Goal: Ask a question

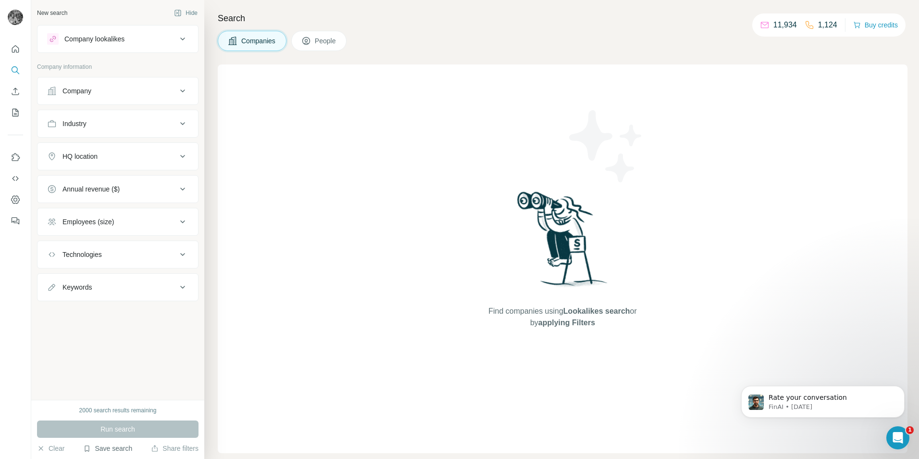
click at [122, 448] on button "Save search" at bounding box center [107, 448] width 49 height 10
click at [132, 427] on div "View my saved searches" at bounding box center [134, 431] width 101 height 19
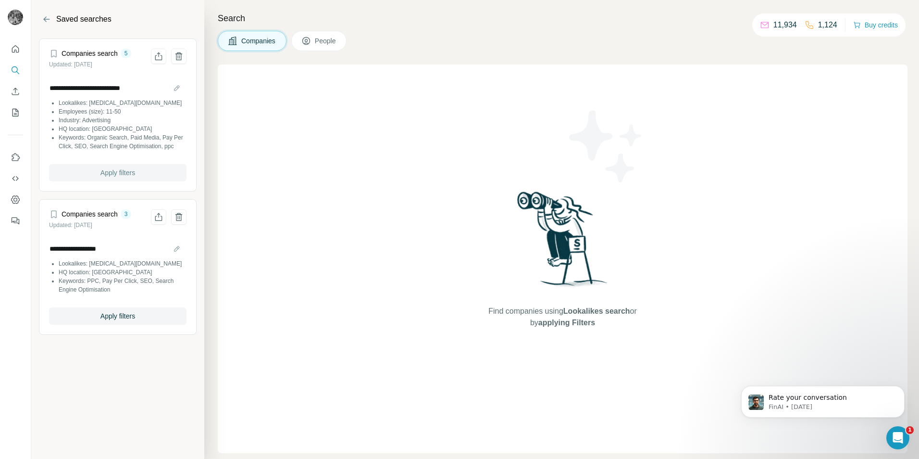
click at [124, 177] on span "Apply filters" at bounding box center [117, 173] width 35 height 10
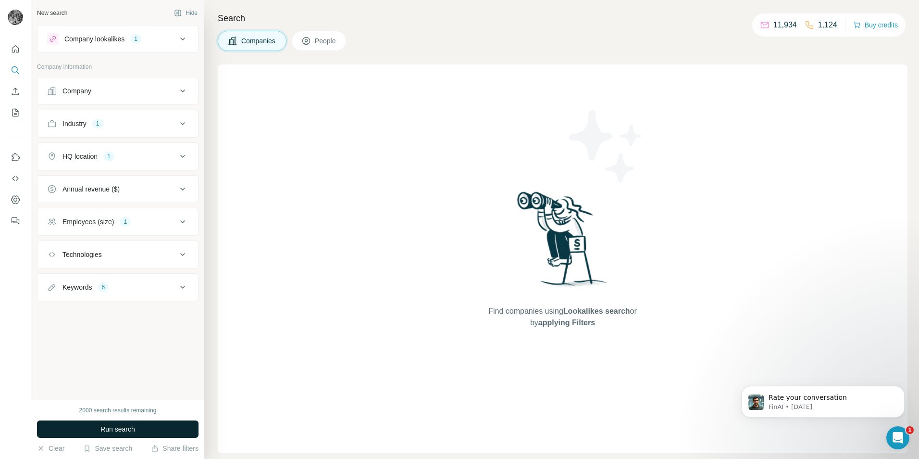
click at [142, 430] on button "Run search" at bounding box center [118, 428] width 162 height 17
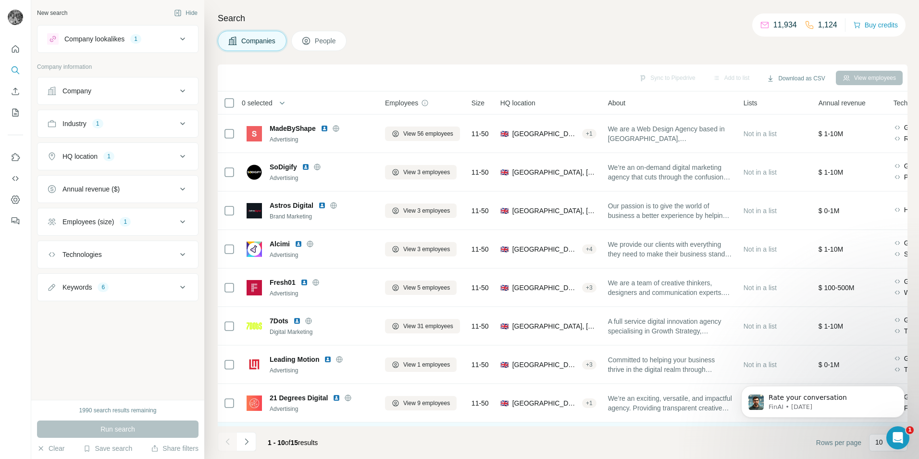
scroll to position [78, 0]
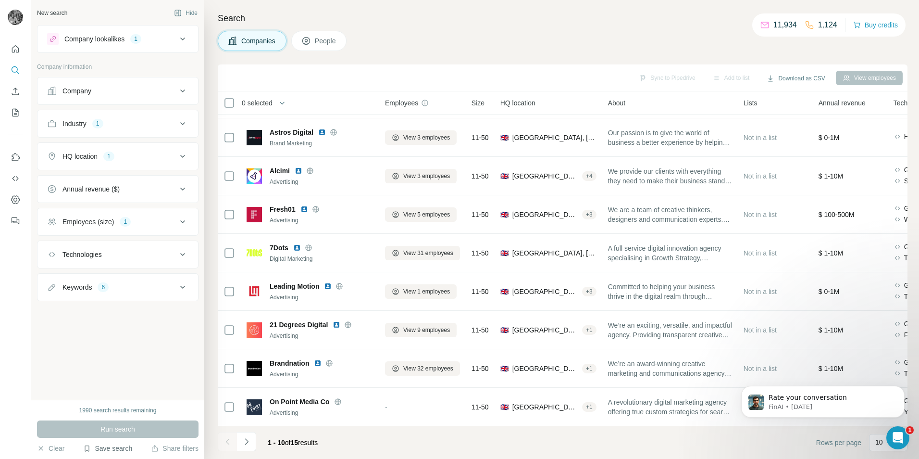
click at [123, 446] on button "Save search" at bounding box center [107, 448] width 49 height 10
click at [125, 429] on div "View my saved searches" at bounding box center [134, 431] width 101 height 19
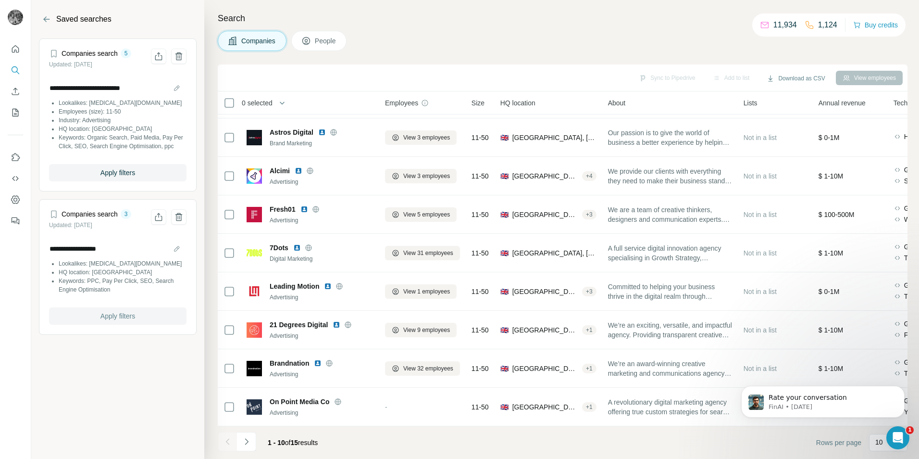
click at [106, 321] on span "Apply filters" at bounding box center [117, 316] width 35 height 10
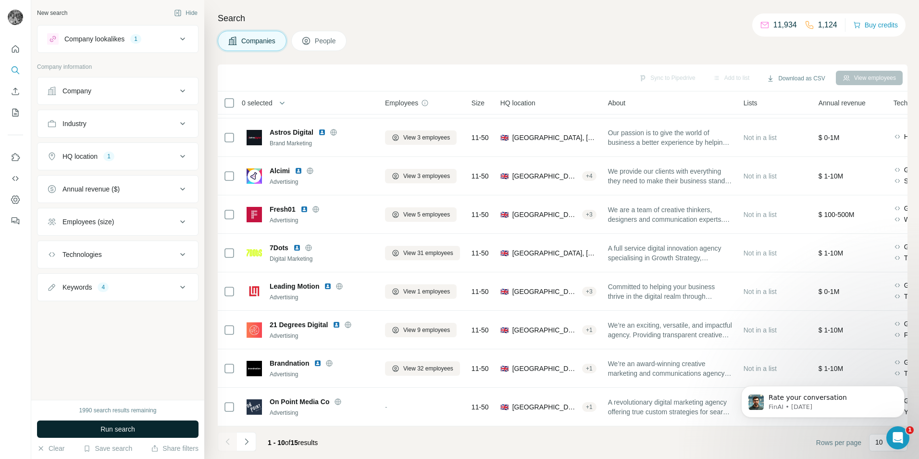
click at [133, 436] on button "Run search" at bounding box center [118, 428] width 162 height 17
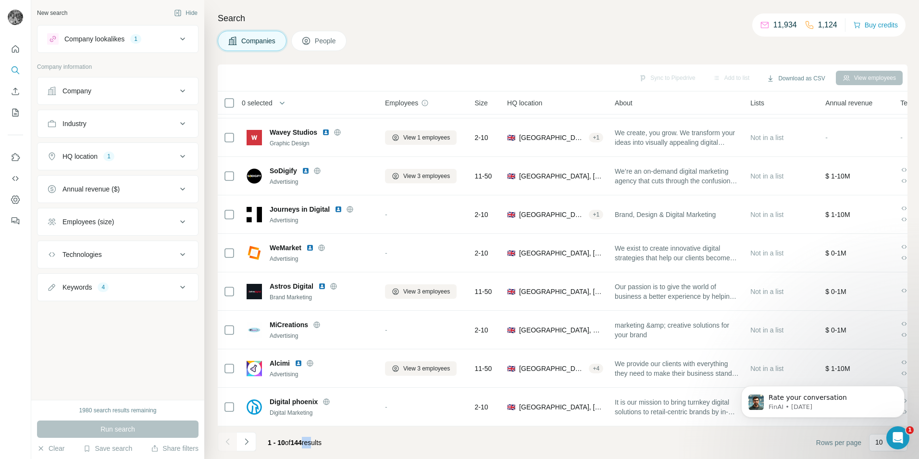
drag, startPoint x: 301, startPoint y: 441, endPoint x: 320, endPoint y: 444, distance: 19.0
click at [320, 444] on span "1 - 10 of 144 results" at bounding box center [295, 442] width 54 height 8
click at [317, 448] on div "1 - 10 of 144 results" at bounding box center [294, 442] width 69 height 21
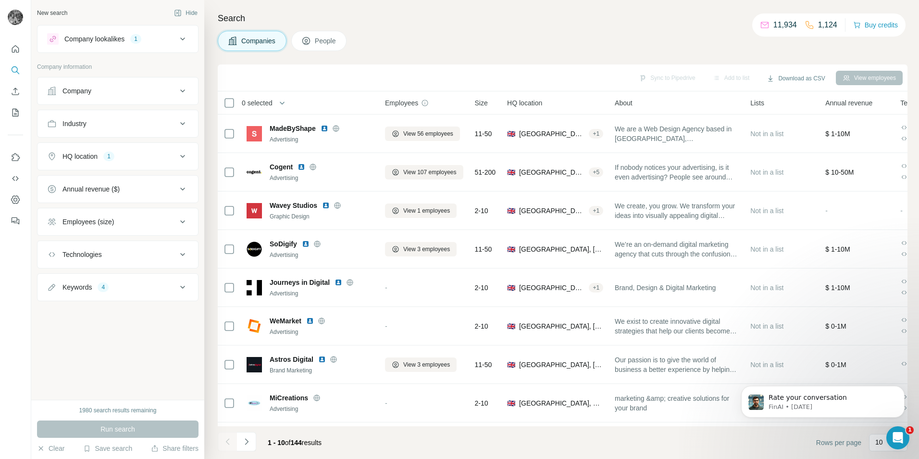
click at [141, 190] on div "Annual revenue ($)" at bounding box center [112, 189] width 130 height 10
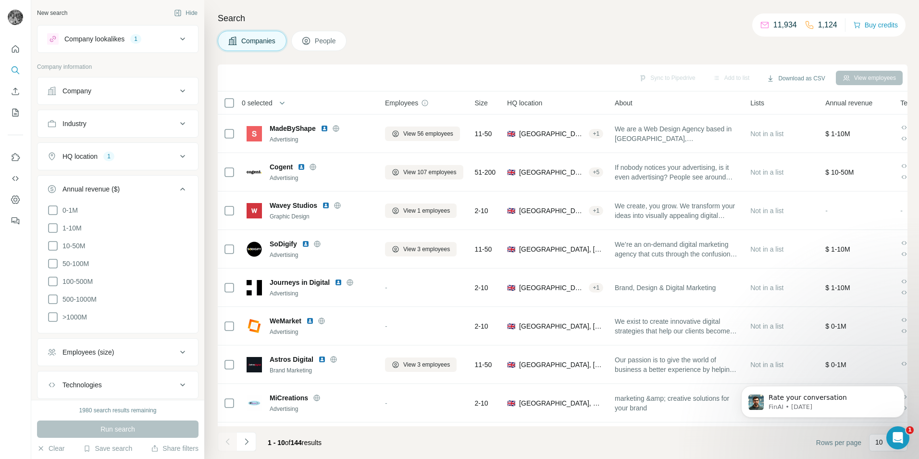
drag, startPoint x: 155, startPoint y: 183, endPoint x: 146, endPoint y: 202, distance: 20.9
click at [156, 183] on button "Annual revenue ($)" at bounding box center [118, 190] width 161 height 27
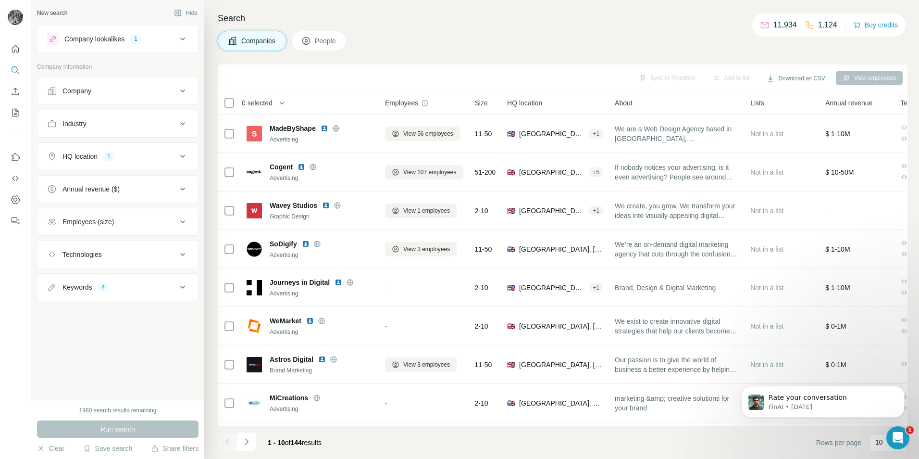
click at [140, 289] on div "Keywords 4" at bounding box center [112, 287] width 130 height 10
click at [140, 288] on div "Keywords 4" at bounding box center [112, 287] width 130 height 10
click at [114, 153] on div "1" at bounding box center [108, 156] width 11 height 9
click at [323, 76] on div "Sync to Pipedrive Add to list Download as CSV View employees" at bounding box center [563, 77] width 680 height 17
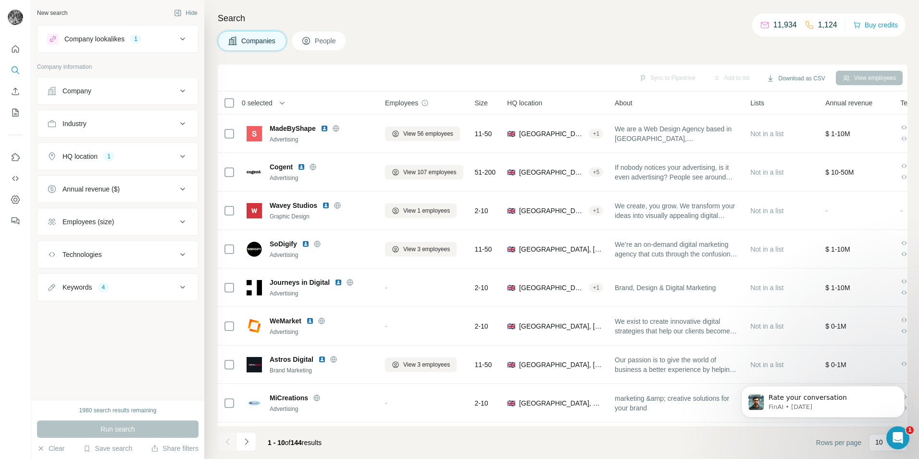
click at [182, 39] on icon at bounding box center [183, 39] width 12 height 12
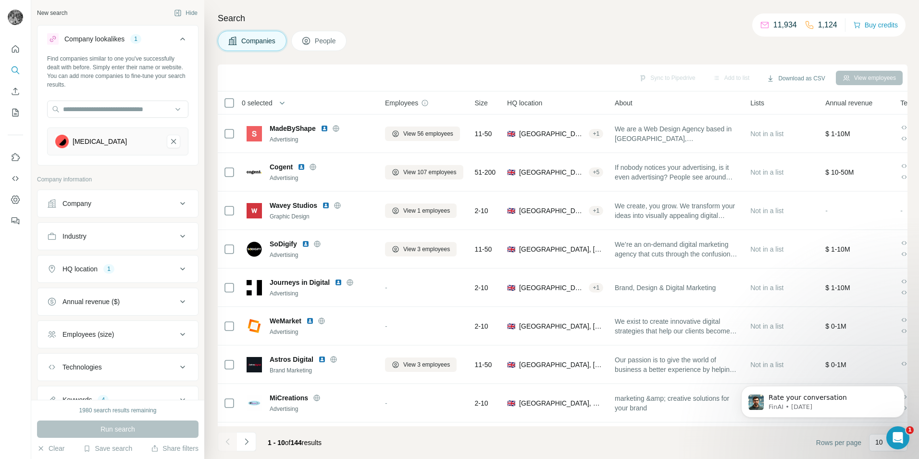
click at [180, 39] on icon at bounding box center [182, 39] width 5 height 3
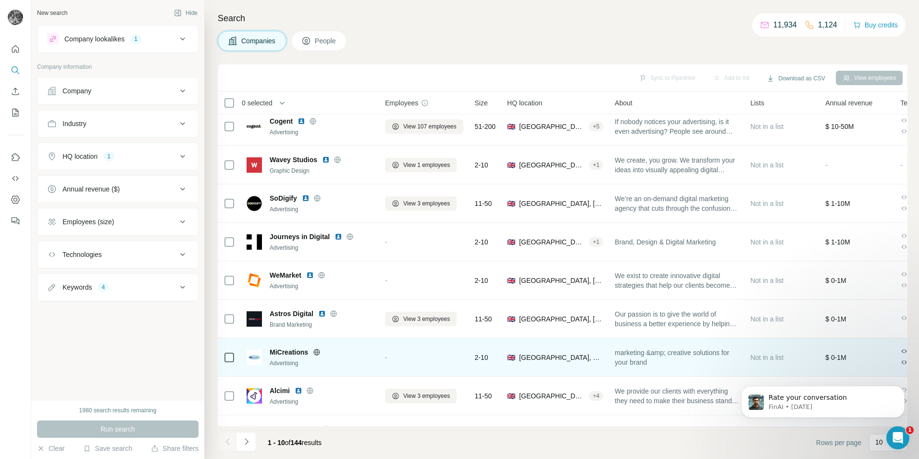
scroll to position [78, 0]
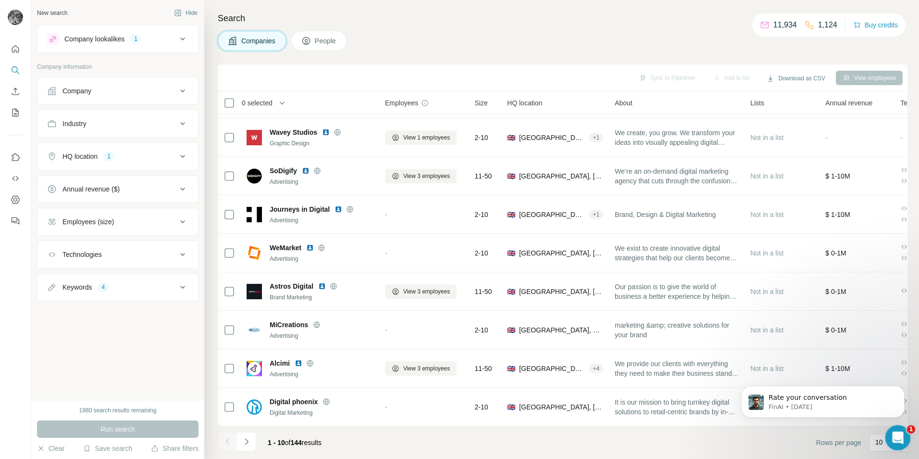
click at [901, 439] on icon "Open Intercom Messenger" at bounding box center [897, 436] width 16 height 16
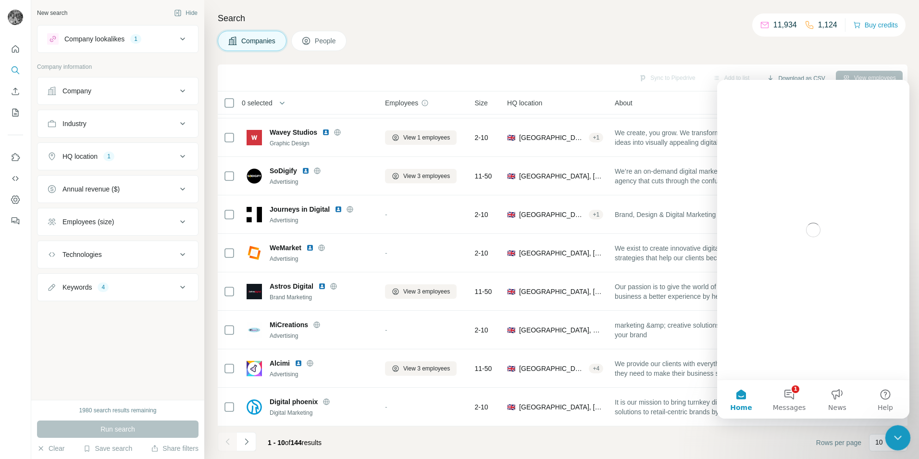
scroll to position [0, 0]
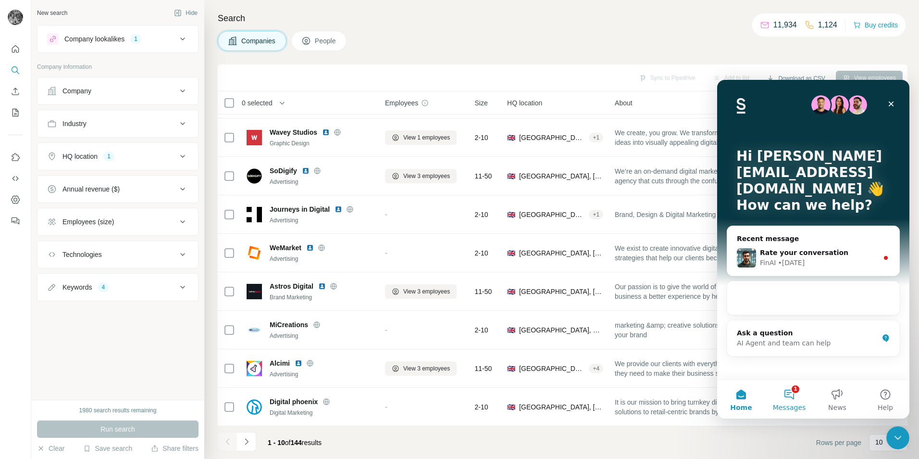
click at [795, 398] on button "1 Messages" at bounding box center [789, 399] width 48 height 38
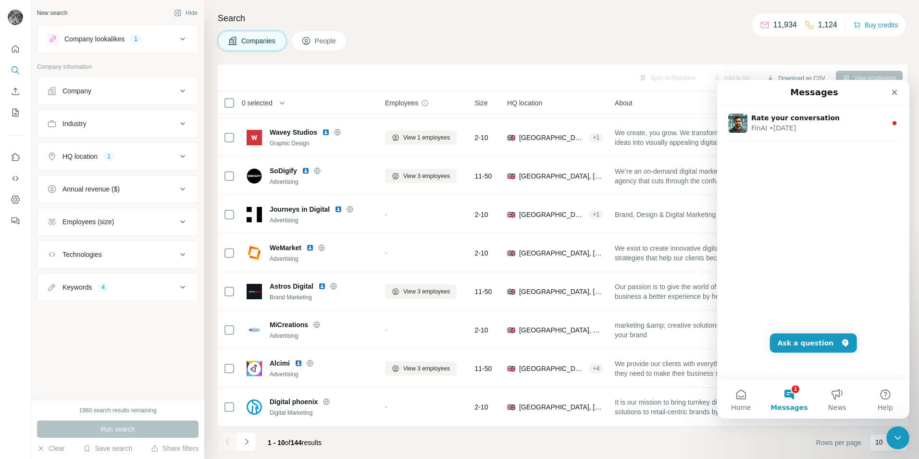
click at [826, 225] on div "Rate your conversation FinAI • [DATE]" at bounding box center [813, 242] width 192 height 274
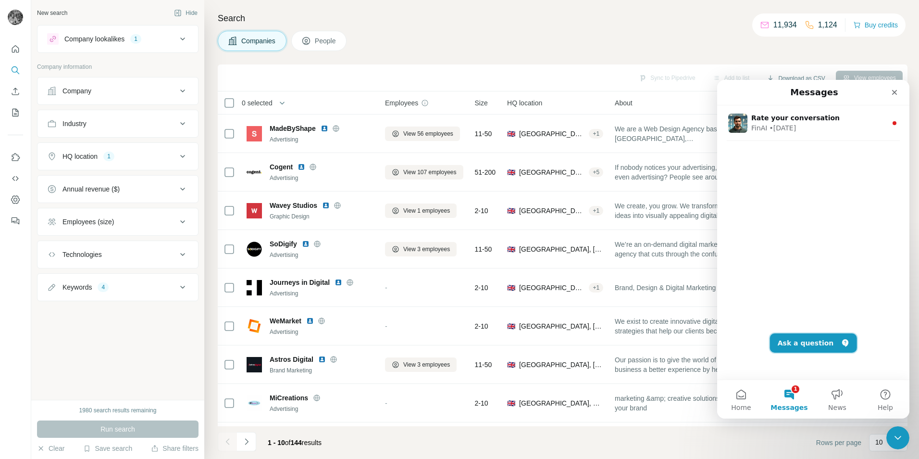
click at [815, 349] on button "Ask a question" at bounding box center [813, 342] width 87 height 19
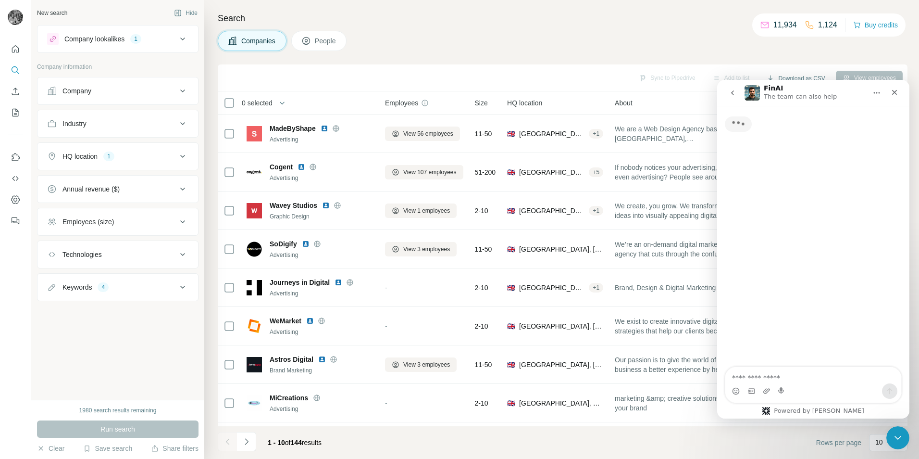
click at [798, 371] on textarea "Ask a question…" at bounding box center [813, 375] width 176 height 16
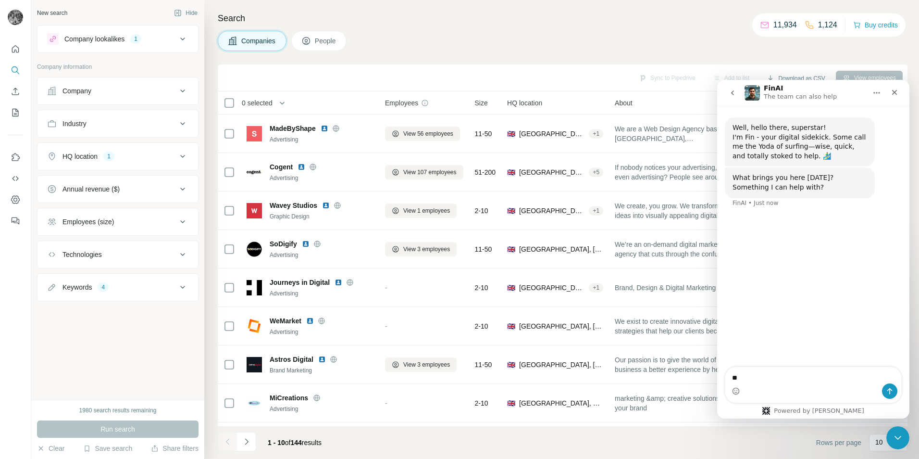
type textarea "*"
type textarea "**********"
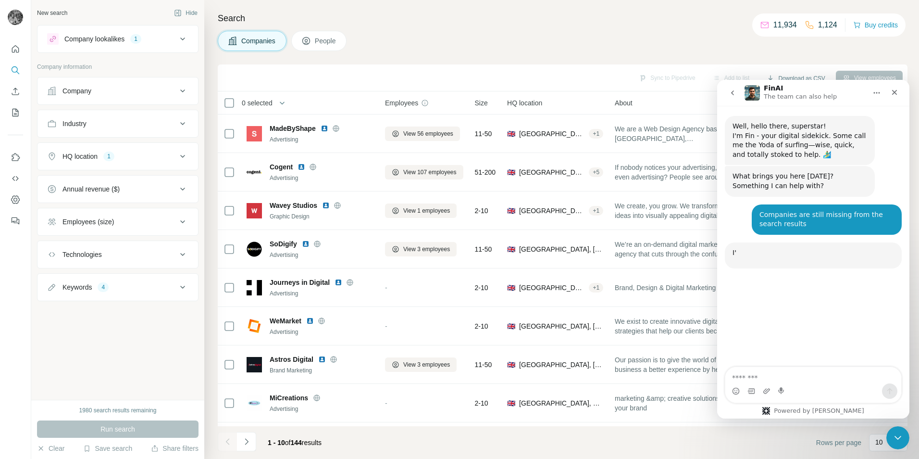
scroll to position [102, 0]
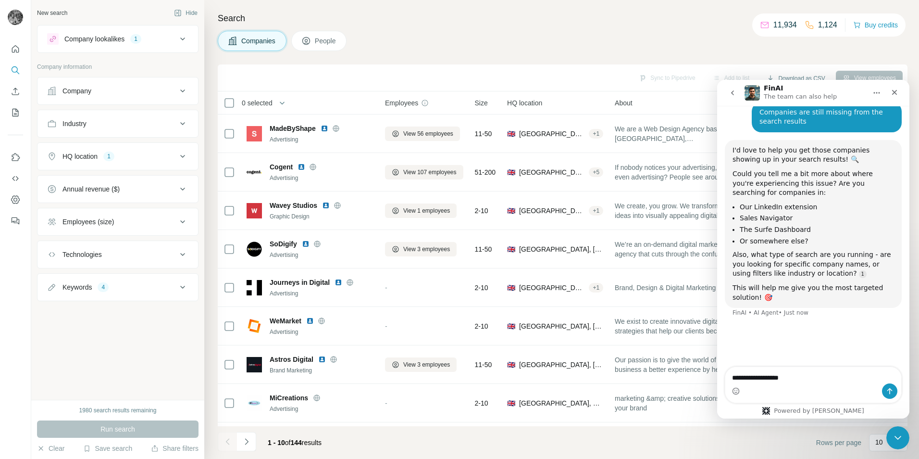
type textarea "**********"
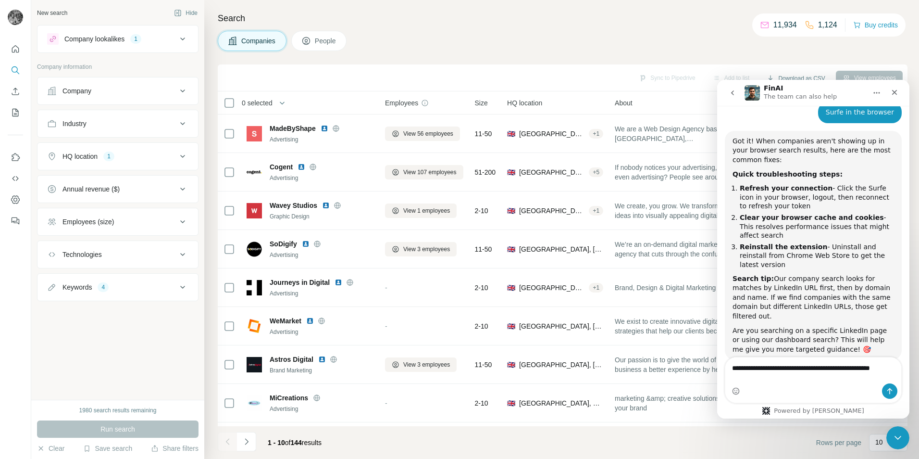
scroll to position [322, 0]
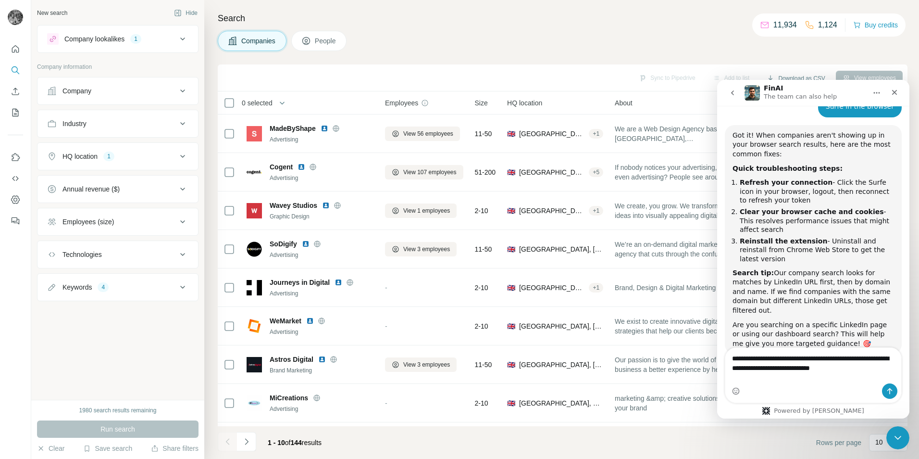
type textarea "**********"
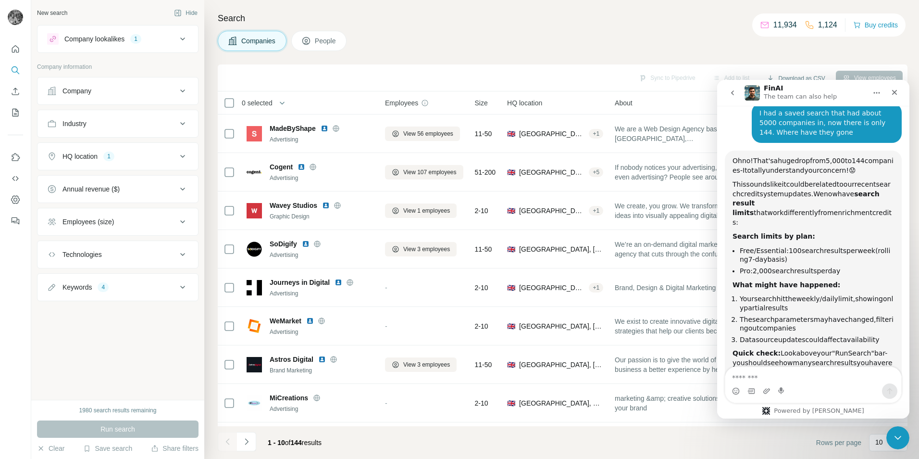
scroll to position [602, 0]
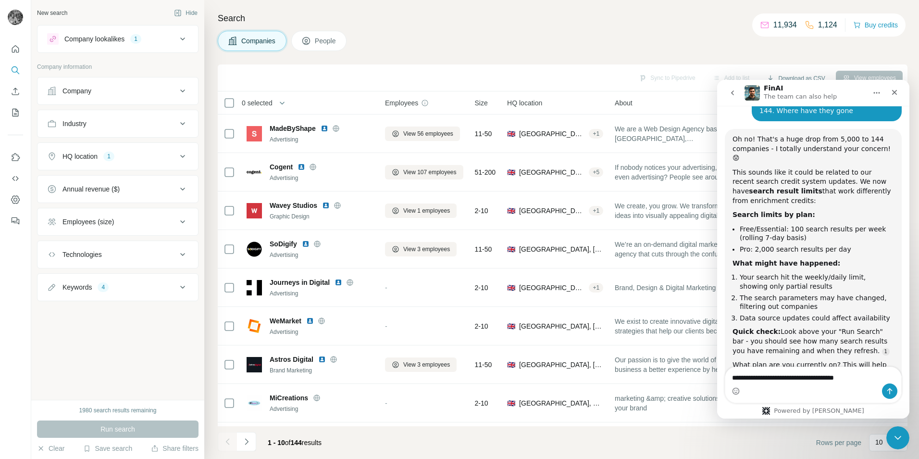
type textarea "**********"
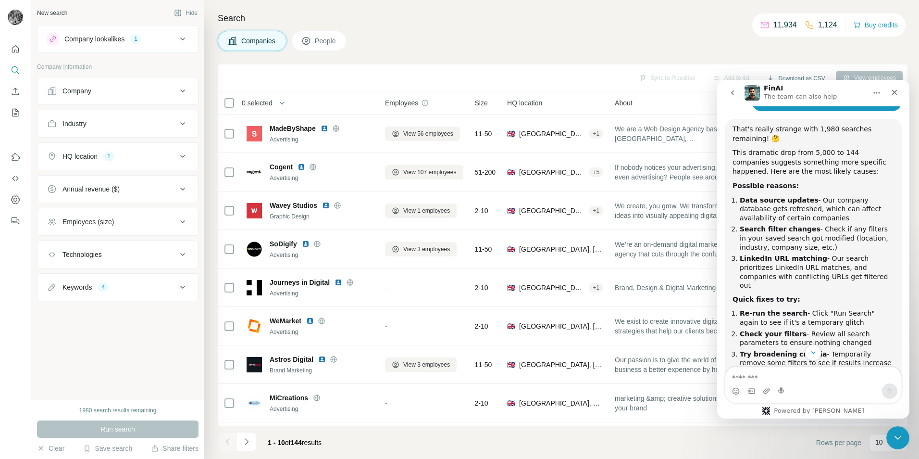
scroll to position [947, 0]
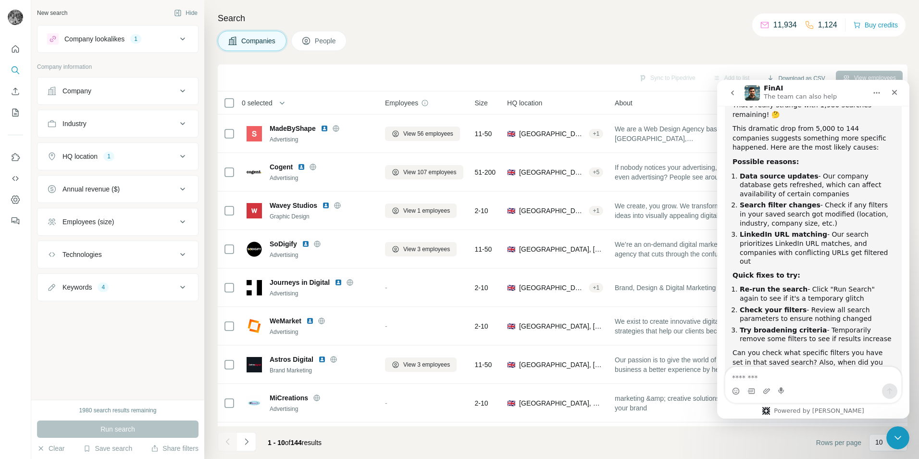
click at [791, 378] on textarea "Message…" at bounding box center [813, 375] width 176 height 16
click at [148, 283] on div "Keywords 4" at bounding box center [112, 287] width 130 height 10
click at [130, 352] on icon "button" at bounding box center [128, 350] width 8 height 8
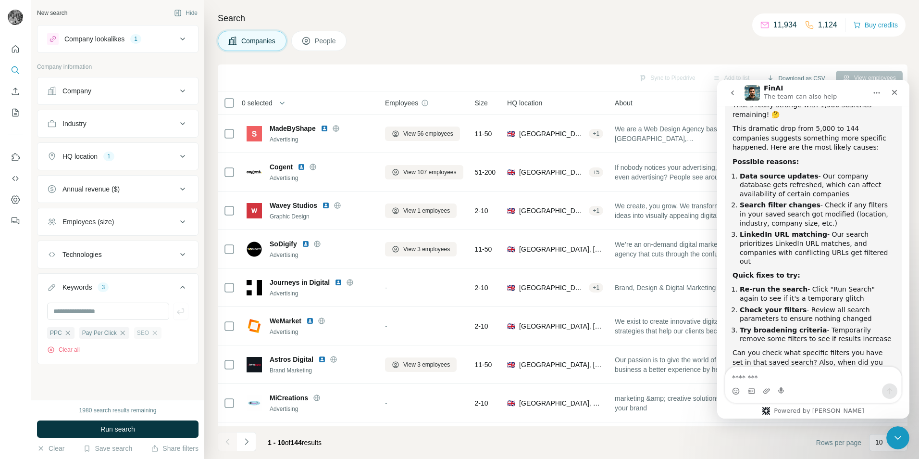
click at [150, 334] on div "SEO" at bounding box center [147, 333] width 27 height 12
click at [119, 333] on div "Pay Per Click" at bounding box center [104, 333] width 50 height 12
click at [121, 333] on icon "button" at bounding box center [123, 333] width 8 height 8
click at [99, 331] on icon "button" at bounding box center [100, 333] width 8 height 8
click at [68, 331] on icon "button" at bounding box center [68, 333] width 8 height 8
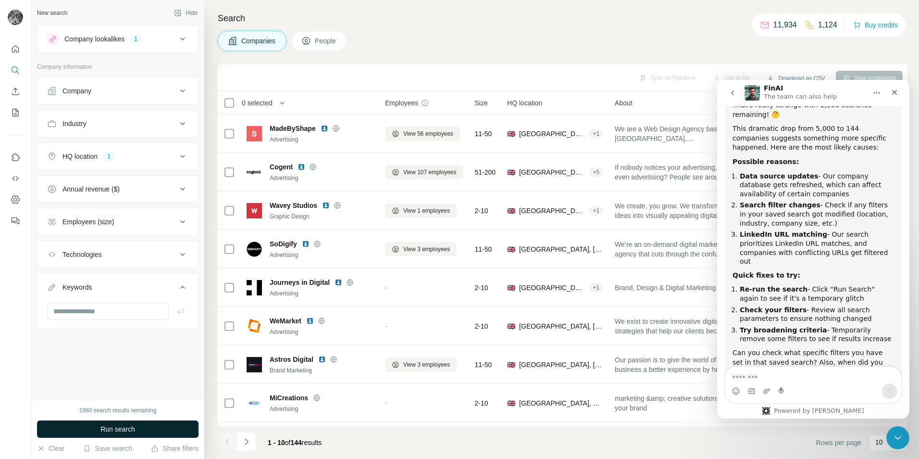
click at [125, 429] on span "Run search" at bounding box center [117, 429] width 35 height 10
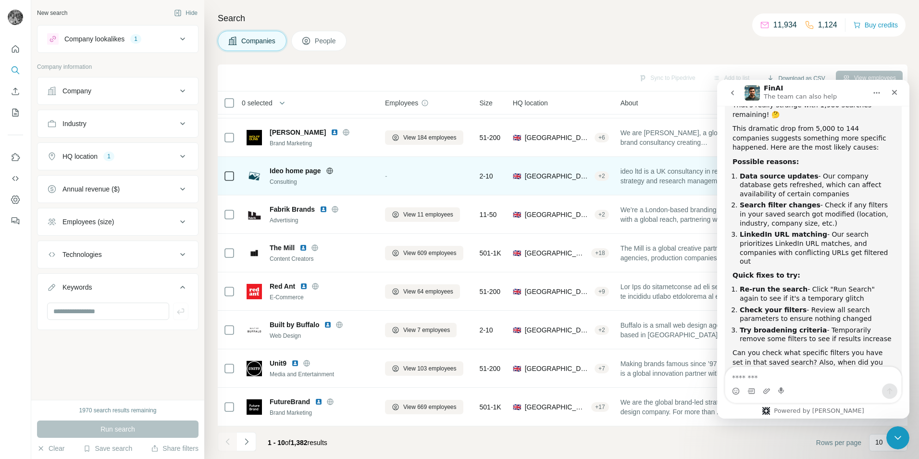
scroll to position [78, 0]
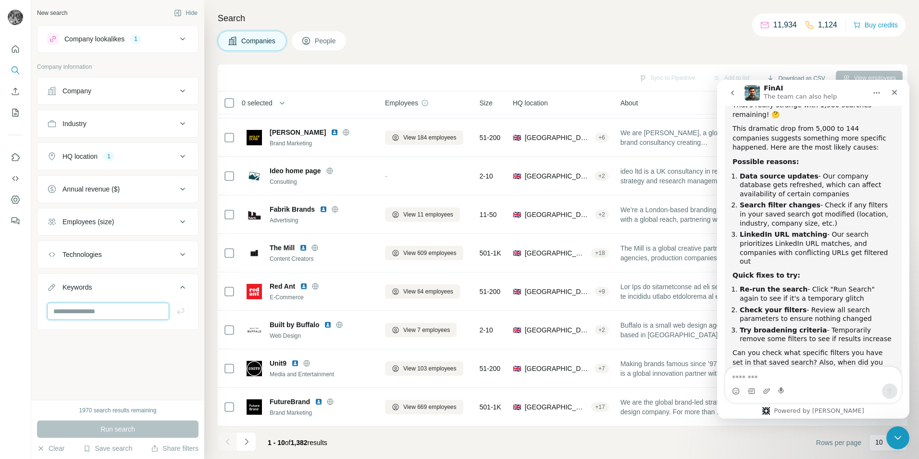
click at [99, 314] on input "text" at bounding box center [108, 310] width 122 height 17
type input "***"
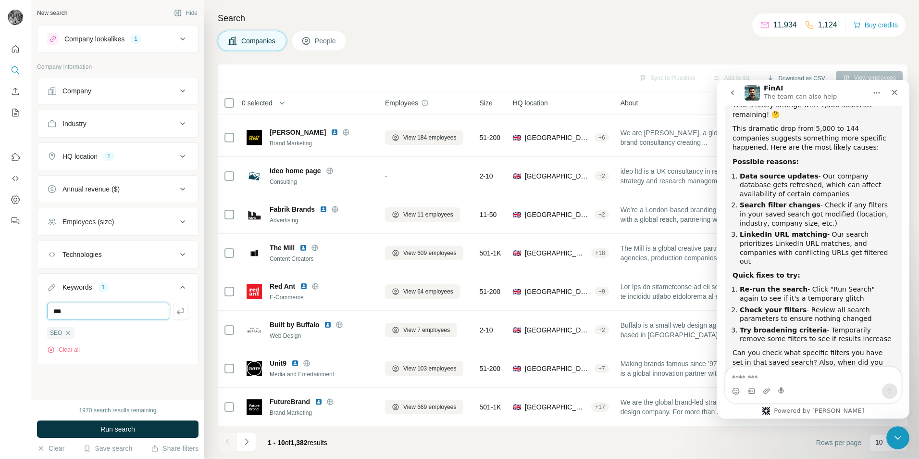
type input "***"
click at [113, 431] on span "Run search" at bounding box center [117, 429] width 35 height 10
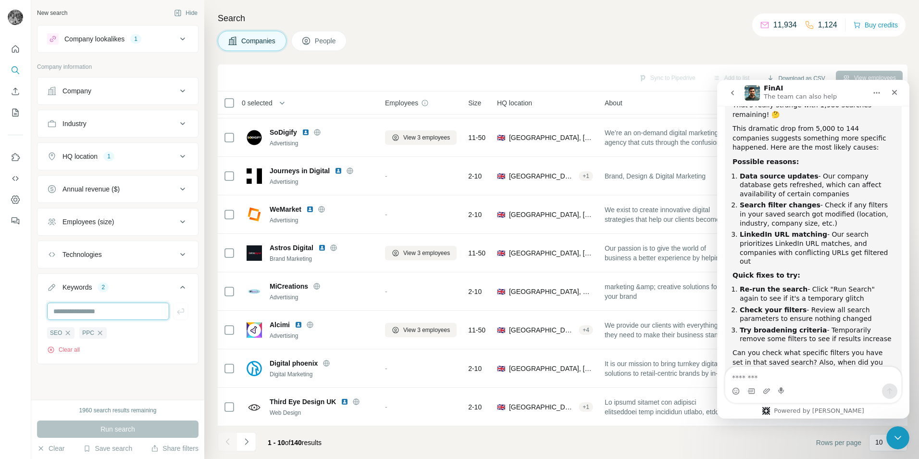
click at [94, 313] on input "text" at bounding box center [108, 310] width 122 height 17
type input "*"
type input "**********"
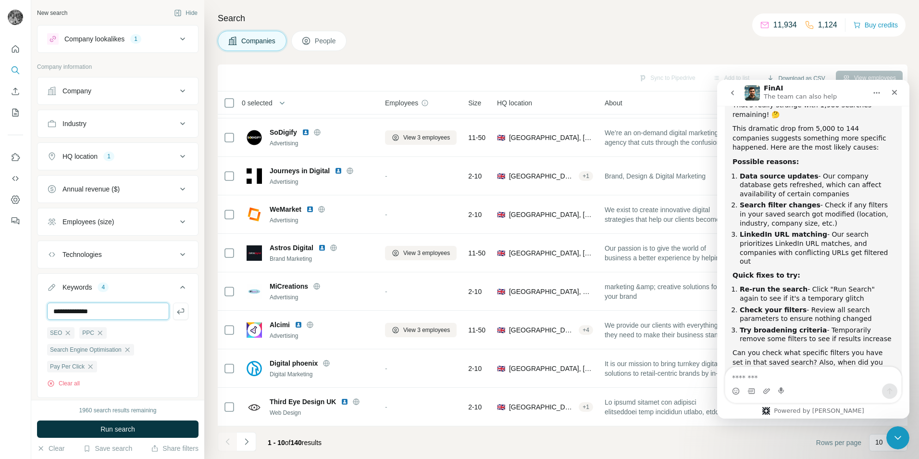
type input "**********"
click at [105, 425] on span "Run search" at bounding box center [117, 429] width 35 height 10
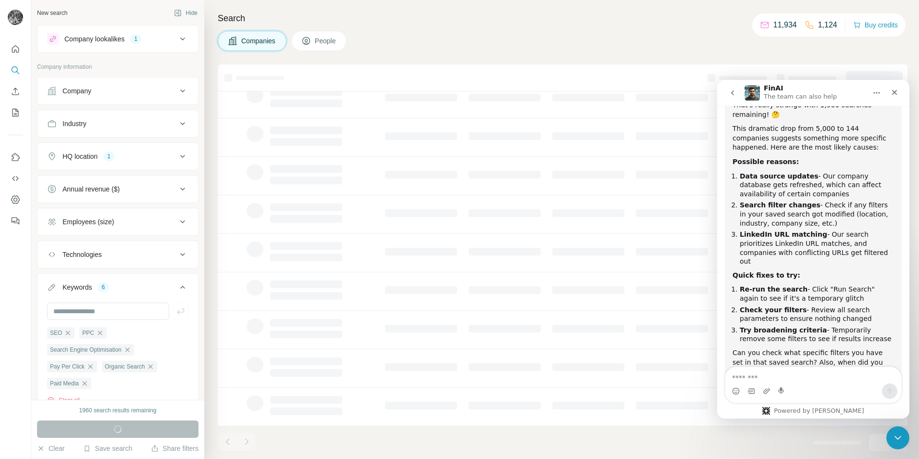
click at [762, 384] on div "Intercom messenger" at bounding box center [813, 390] width 176 height 15
click at [762, 381] on textarea "Message…" at bounding box center [813, 375] width 176 height 16
type textarea "*"
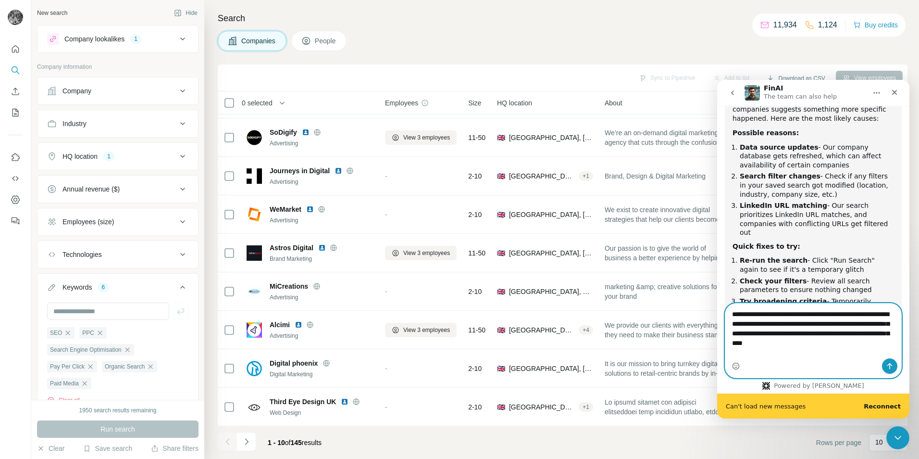
scroll to position [1001, 0]
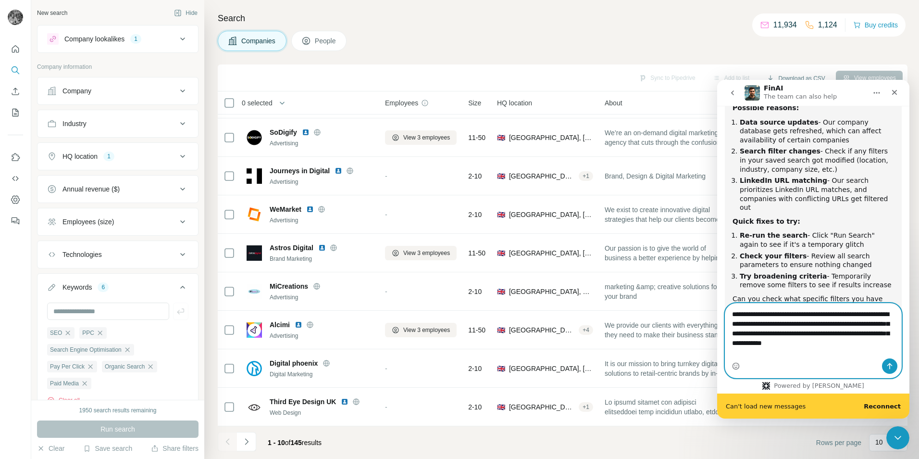
type textarea "**********"
click at [892, 404] on b "Reconnect" at bounding box center [882, 405] width 37 height 7
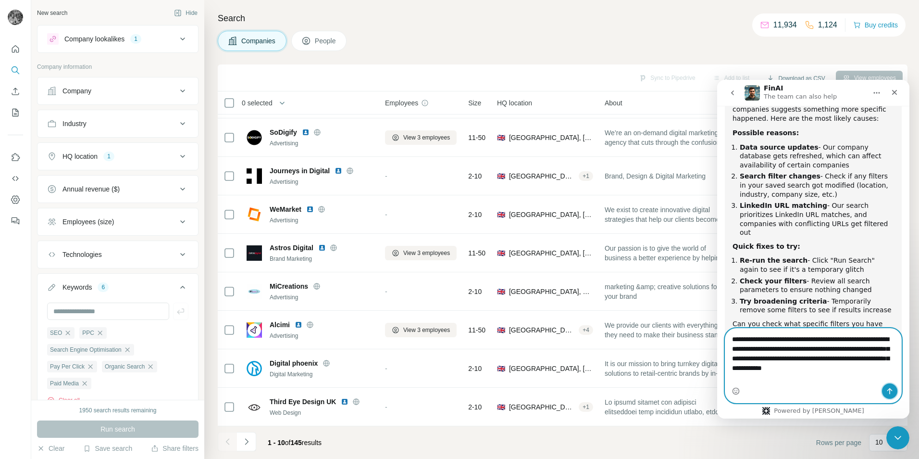
click at [893, 388] on icon "Send a message…" at bounding box center [890, 391] width 8 height 8
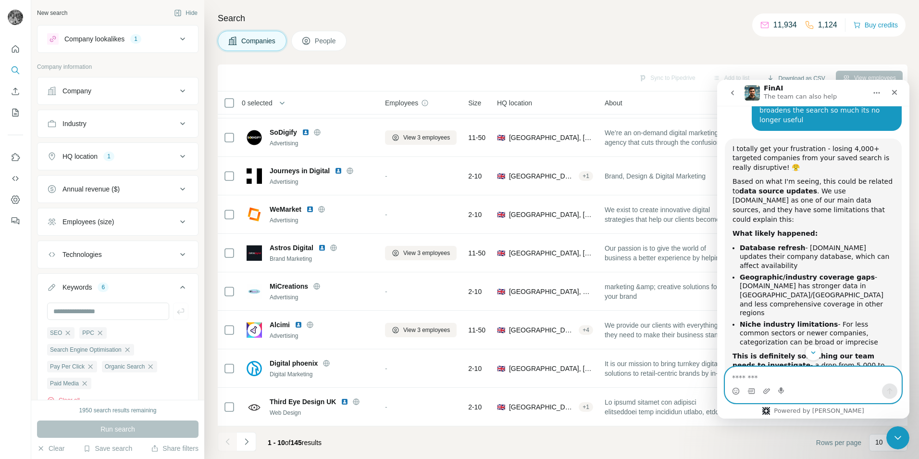
scroll to position [1302, 0]
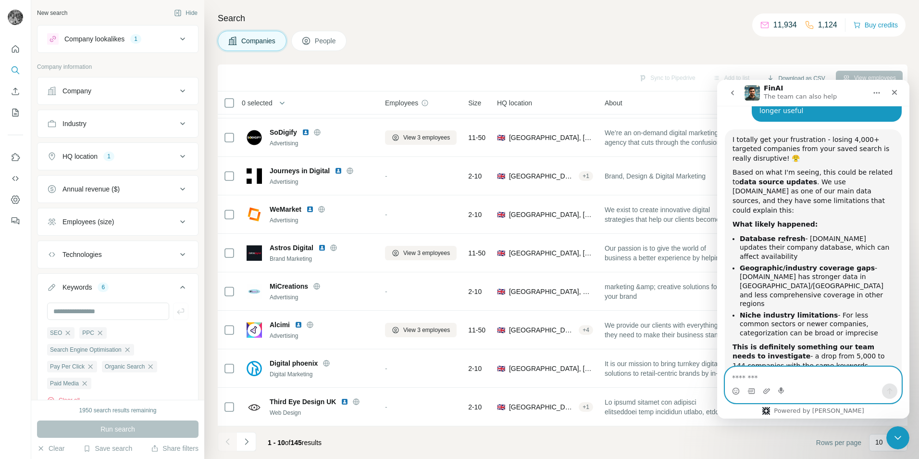
click at [762, 373] on textarea "Message…" at bounding box center [813, 375] width 176 height 16
type textarea "**********"
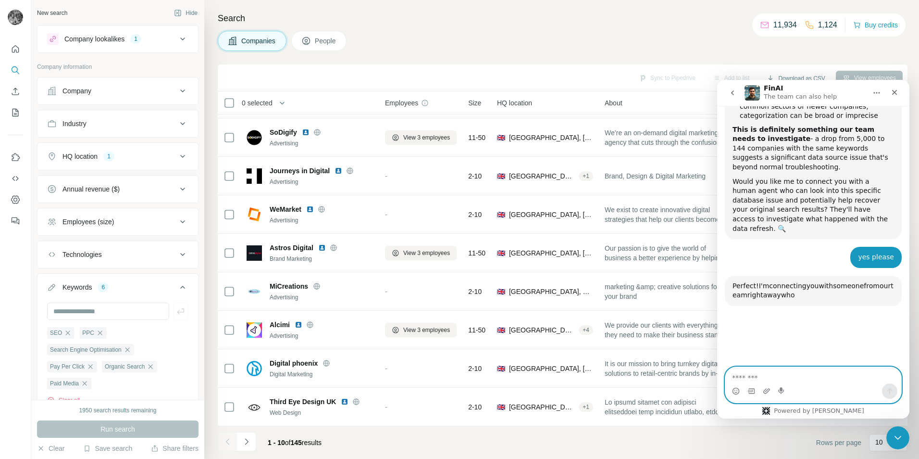
scroll to position [1553, 0]
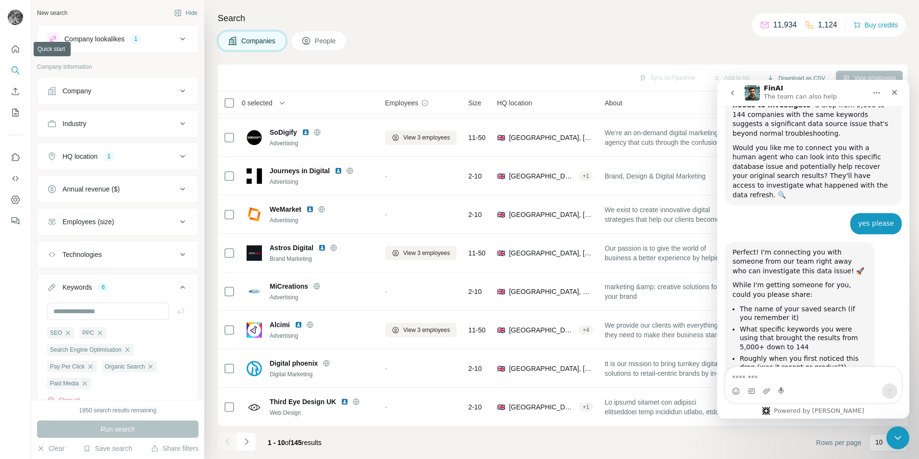
click at [153, 39] on div "Company lookalikes 1" at bounding box center [112, 39] width 130 height 12
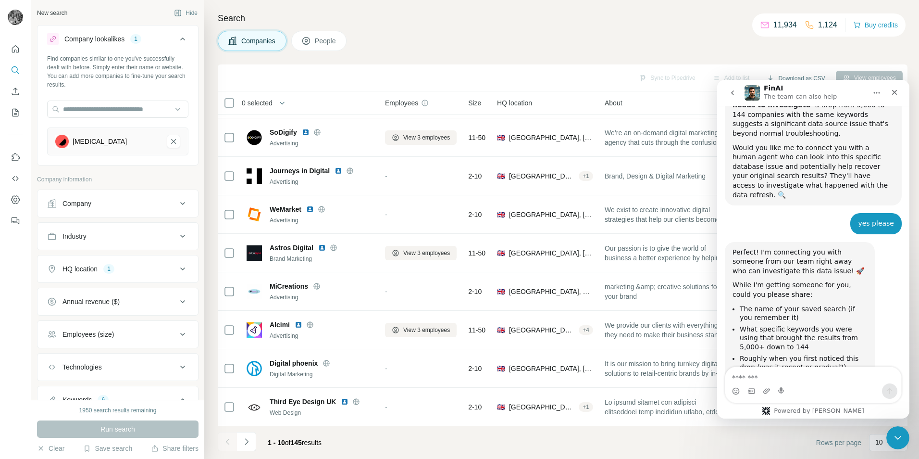
click at [173, 140] on button "Serotonin-remove-button" at bounding box center [173, 141] width 13 height 13
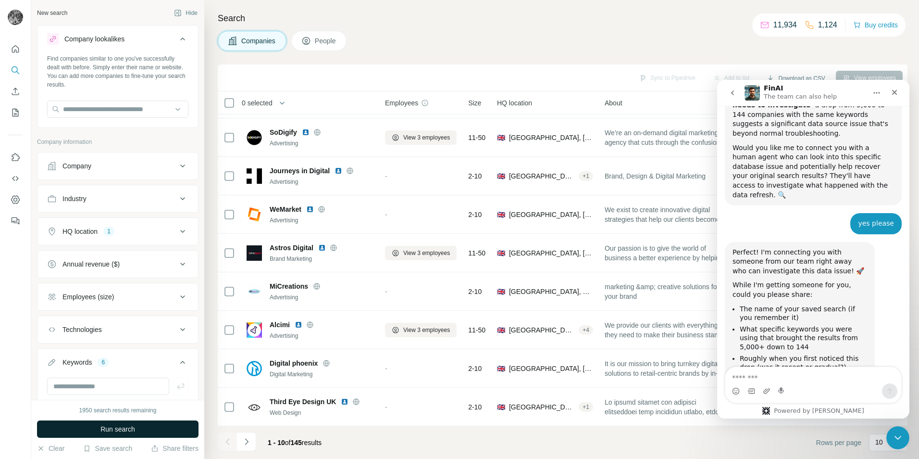
click at [116, 427] on span "Run search" at bounding box center [117, 429] width 35 height 10
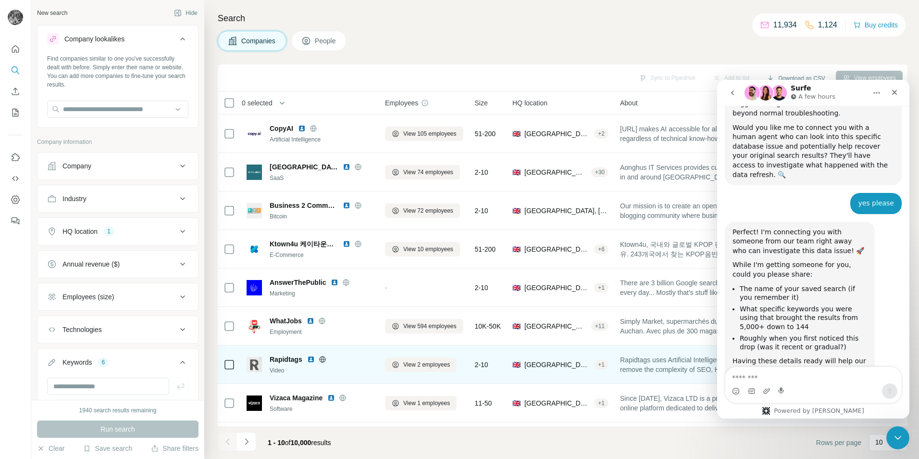
scroll to position [1575, 0]
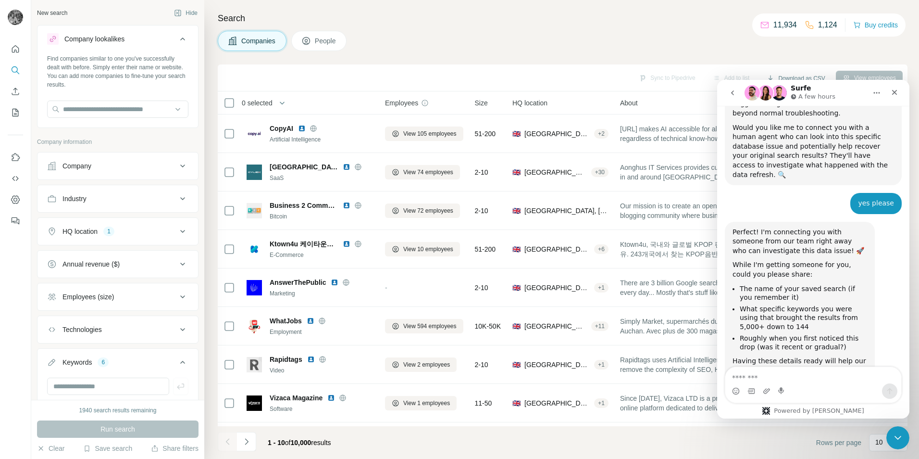
click at [777, 95] on img "Intercom messenger" at bounding box center [779, 92] width 15 height 15
click at [84, 37] on div "Company lookalikes" at bounding box center [94, 39] width 60 height 10
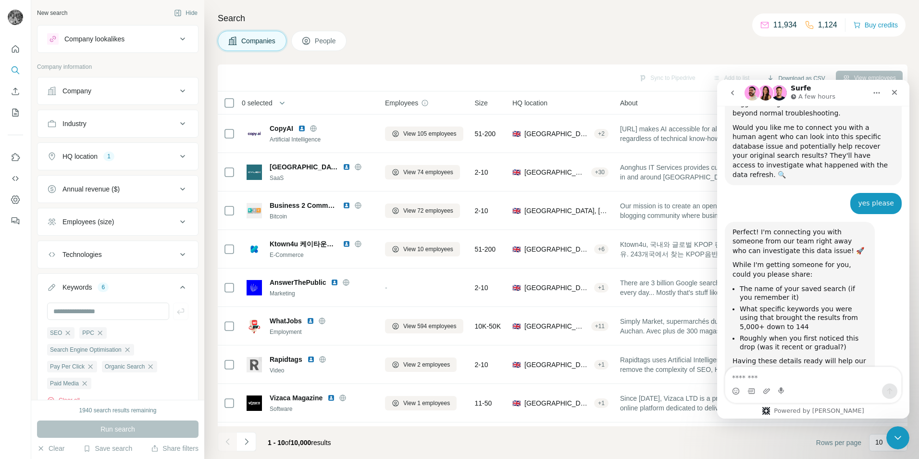
click at [84, 37] on div "Company lookalikes" at bounding box center [94, 39] width 60 height 10
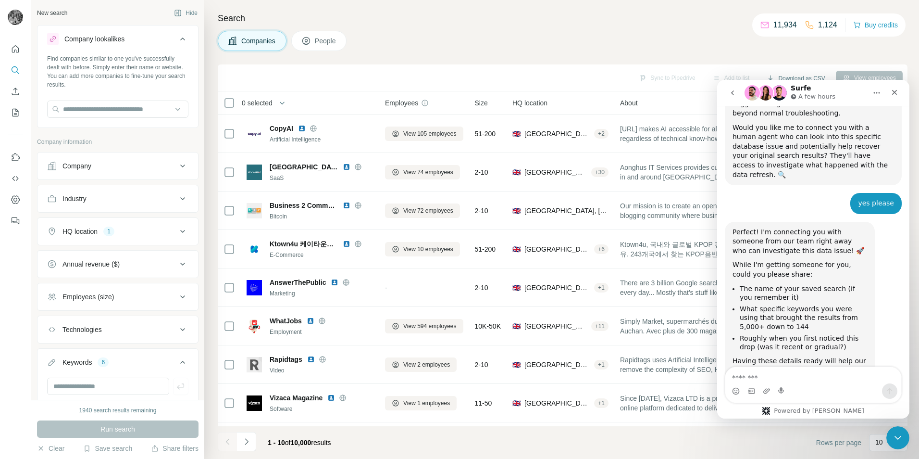
click at [82, 118] on div at bounding box center [117, 109] width 141 height 19
click at [82, 111] on input "text" at bounding box center [117, 108] width 141 height 17
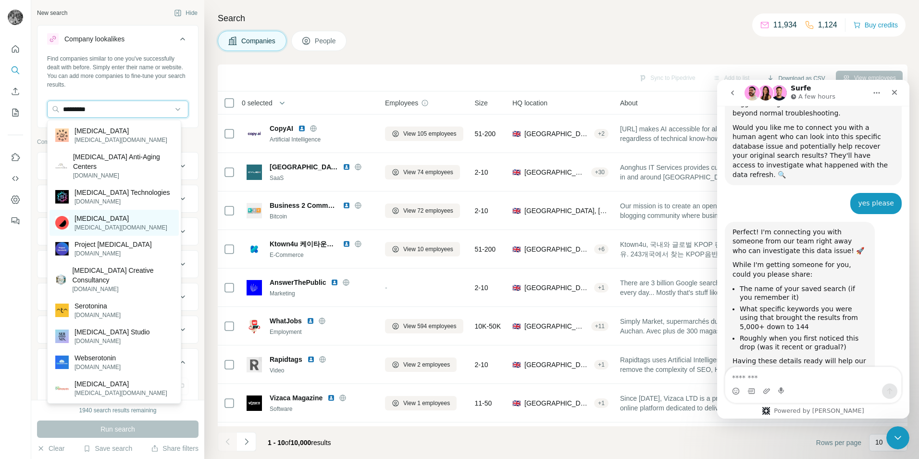
type input "*********"
click at [98, 221] on p "[MEDICAL_DATA]" at bounding box center [121, 218] width 93 height 10
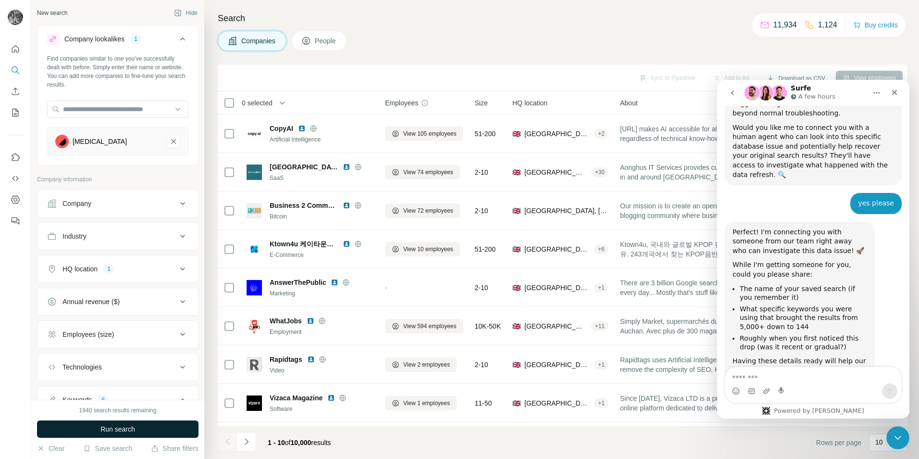
click at [122, 433] on span "Run search" at bounding box center [117, 429] width 35 height 10
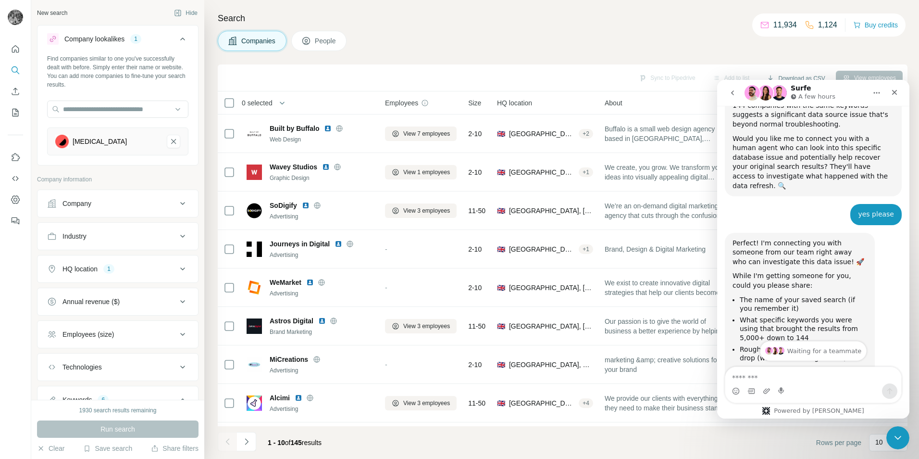
scroll to position [1580, 0]
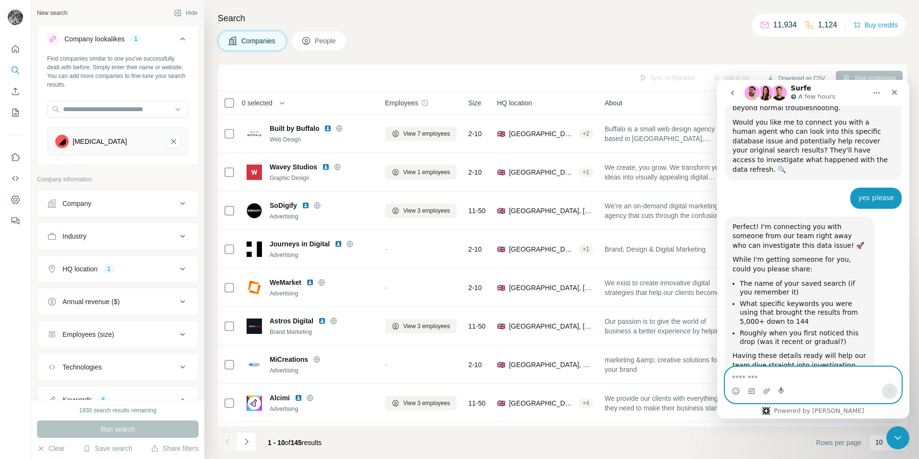
click at [766, 377] on textarea "Message…" at bounding box center [813, 375] width 176 height 16
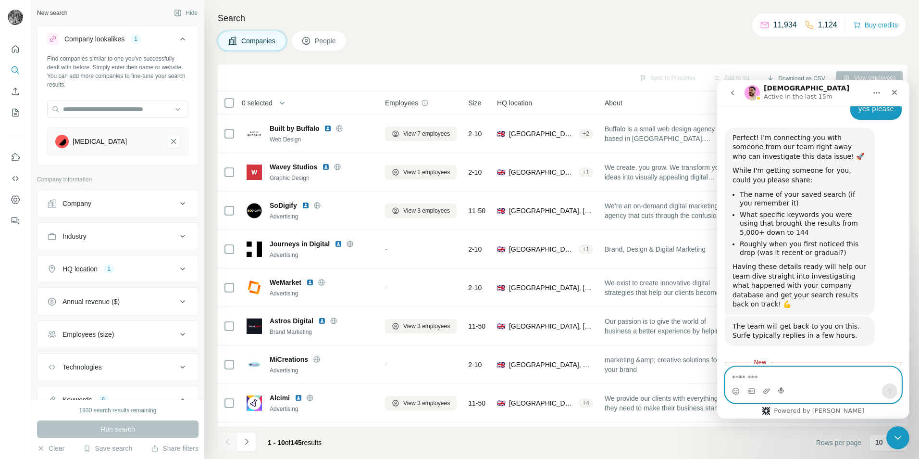
scroll to position [1705, 0]
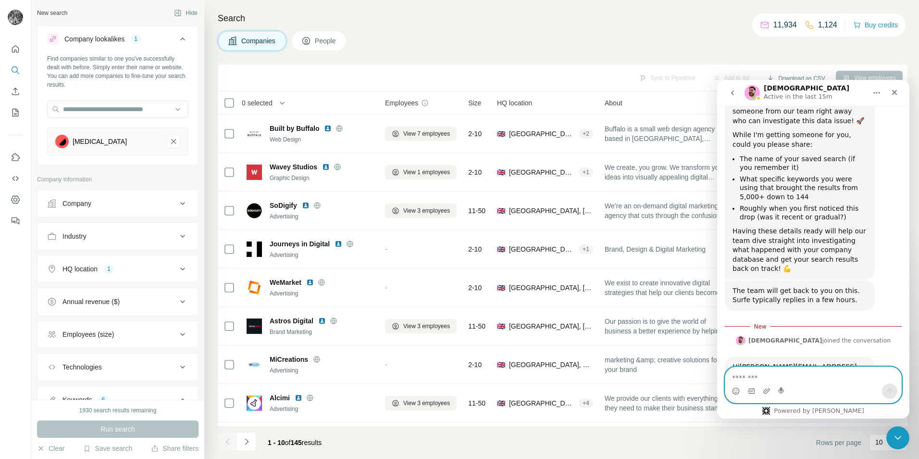
click at [771, 382] on textarea "Message…" at bounding box center [813, 375] width 176 height 16
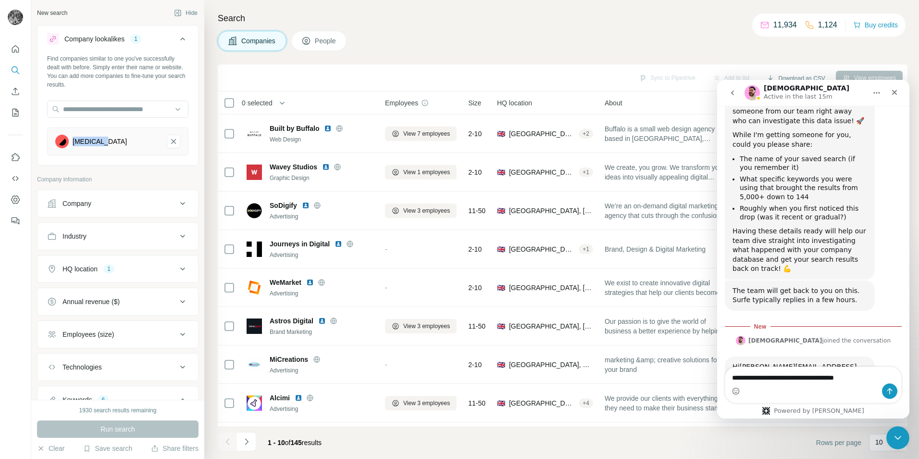
drag, startPoint x: 112, startPoint y: 142, endPoint x: 72, endPoint y: 145, distance: 40.0
click at [72, 145] on div "[MEDICAL_DATA]" at bounding box center [107, 141] width 104 height 13
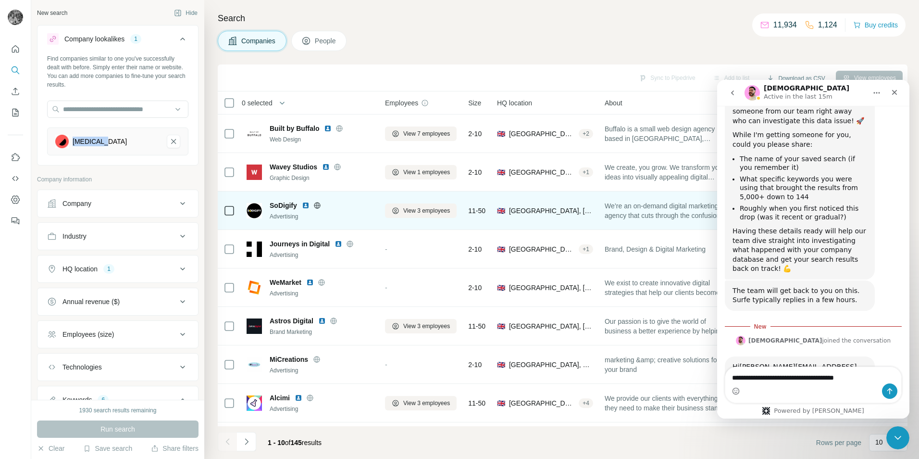
copy div "[MEDICAL_DATA]"
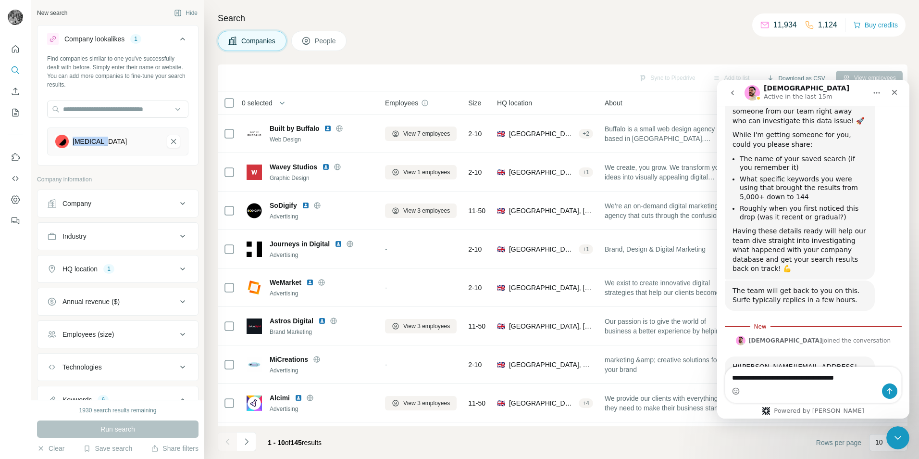
click at [127, 140] on div "[MEDICAL_DATA]" at bounding box center [107, 141] width 104 height 13
click at [102, 142] on div "[MEDICAL_DATA]" at bounding box center [100, 142] width 54 height 10
click at [102, 115] on input "text" at bounding box center [117, 108] width 141 height 17
click at [98, 157] on div "Find companies similar to one you've successfully dealt with before. Simply ent…" at bounding box center [118, 108] width 161 height 109
click at [95, 142] on div "[MEDICAL_DATA]" at bounding box center [100, 142] width 54 height 10
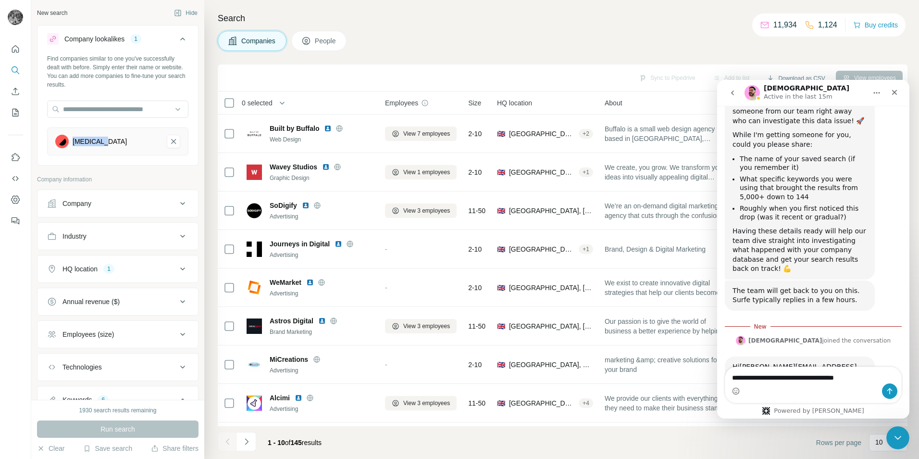
click at [95, 142] on div "[MEDICAL_DATA]" at bounding box center [100, 142] width 54 height 10
drag, startPoint x: 88, startPoint y: 142, endPoint x: 65, endPoint y: 141, distance: 22.1
click at [65, 141] on img at bounding box center [61, 141] width 13 height 13
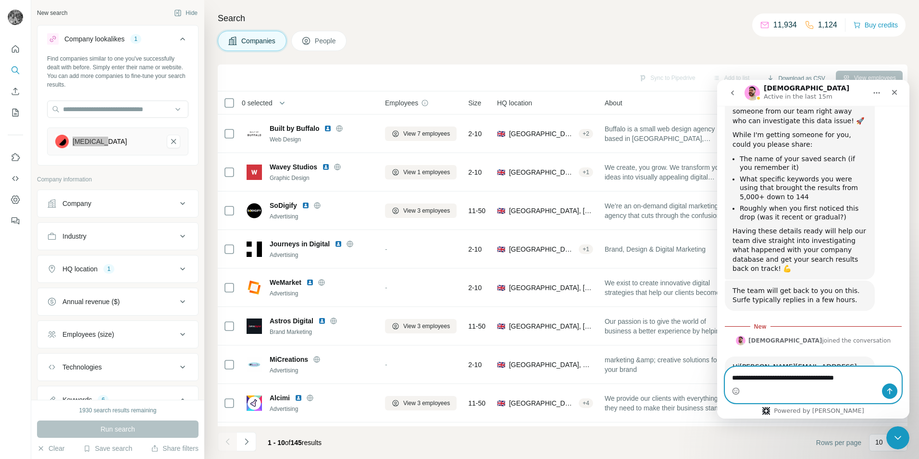
click at [858, 380] on textarea "**********" at bounding box center [813, 375] width 176 height 16
click at [858, 379] on textarea "**********" at bounding box center [813, 375] width 176 height 16
click at [854, 380] on textarea "**********" at bounding box center [813, 375] width 176 height 16
click at [855, 380] on textarea "**********" at bounding box center [813, 375] width 176 height 16
paste textarea "**********"
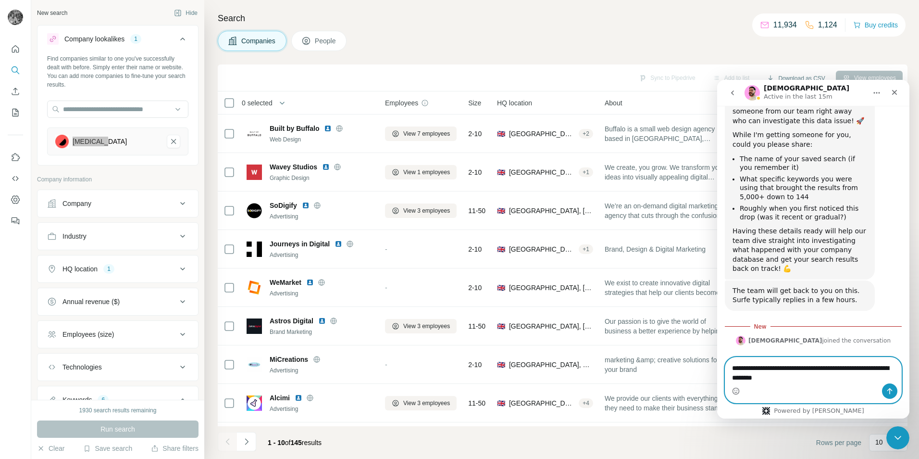
scroll to position [1714, 0]
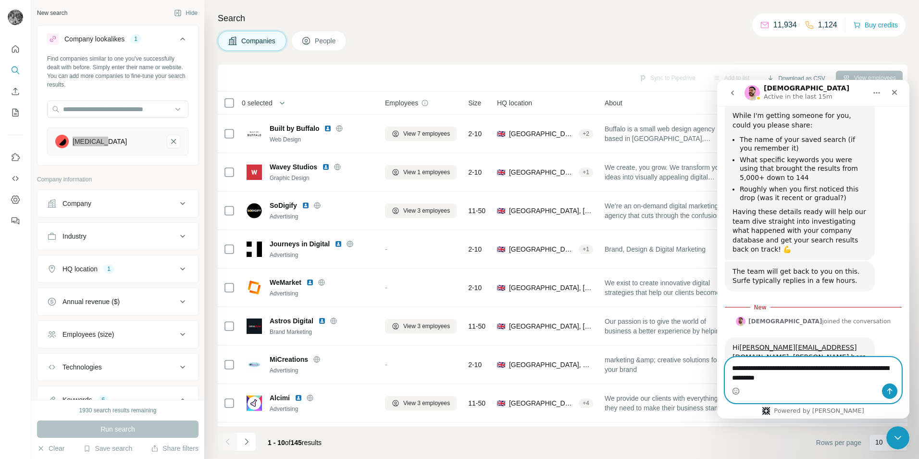
type textarea "**********"
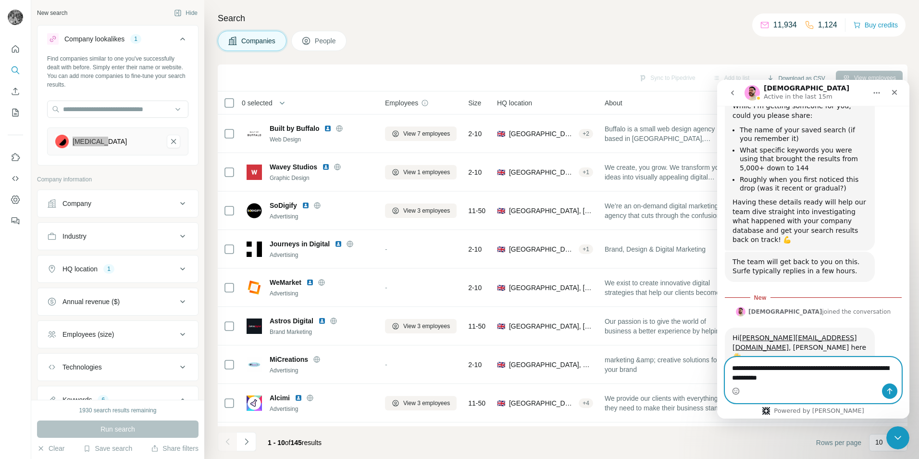
click at [796, 357] on textarea "**********" at bounding box center [813, 379] width 176 height 45
click at [793, 357] on textarea "**********" at bounding box center [813, 379] width 176 height 45
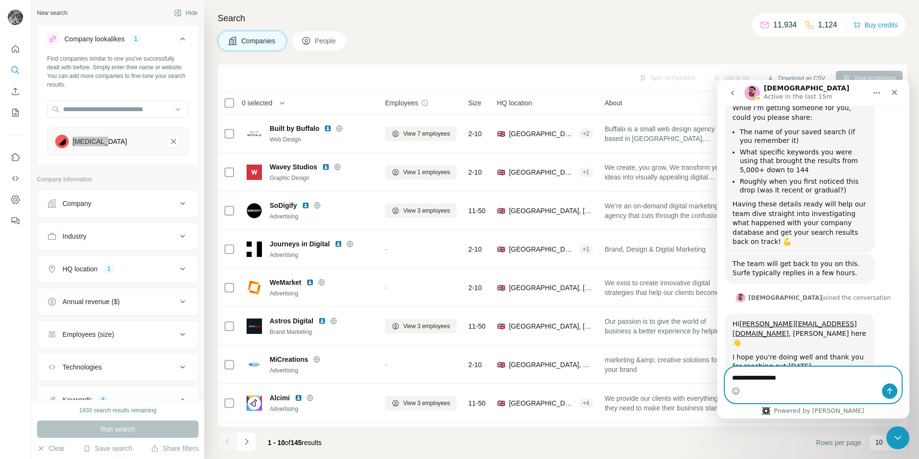
type textarea "**********"
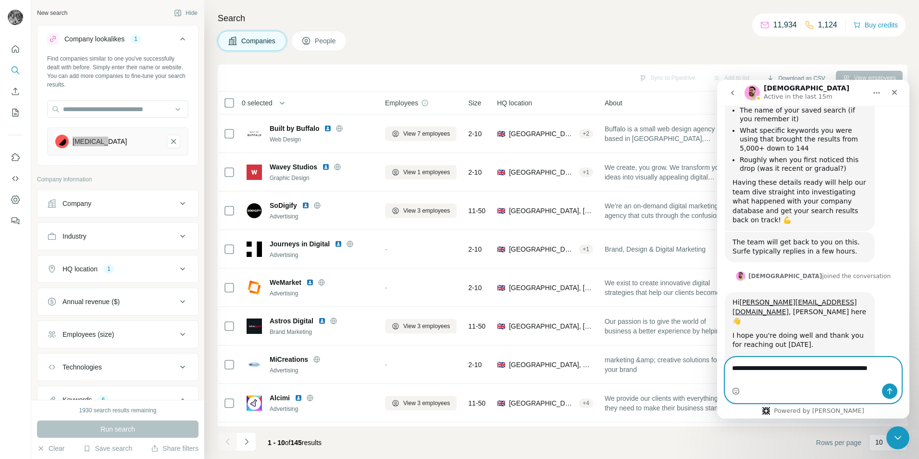
scroll to position [1763, 0]
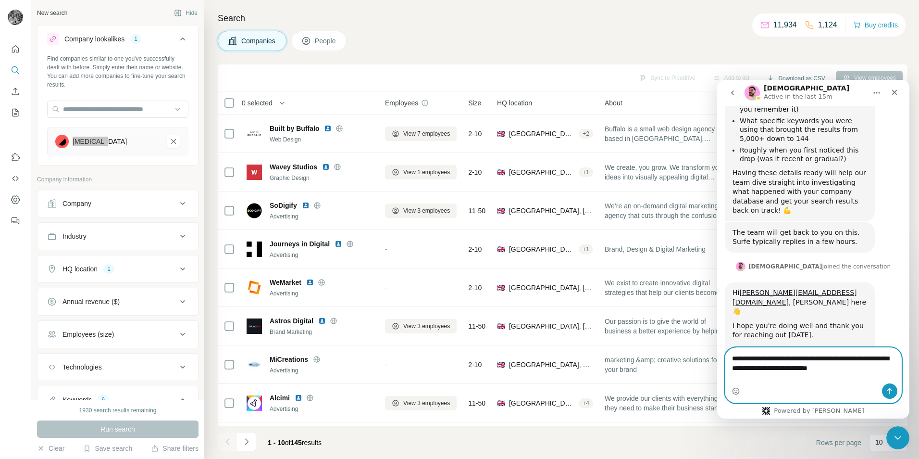
type textarea "**********"
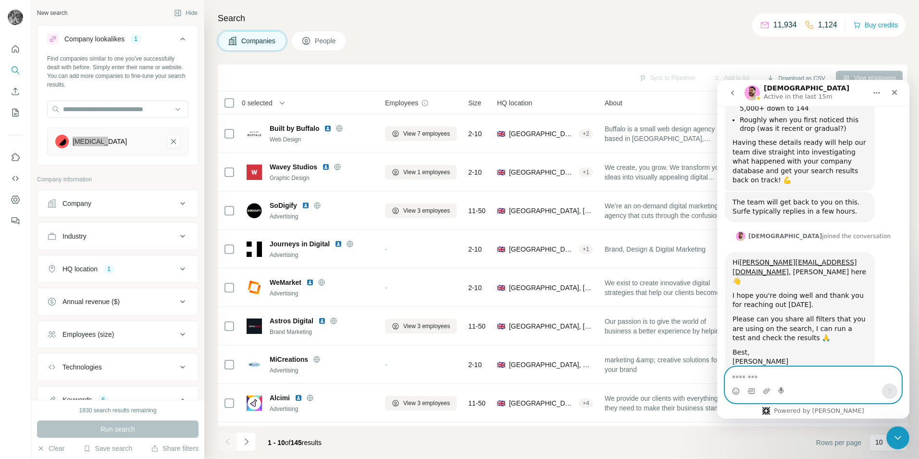
scroll to position [1794, 0]
click at [769, 382] on textarea "Message…" at bounding box center [813, 375] width 176 height 16
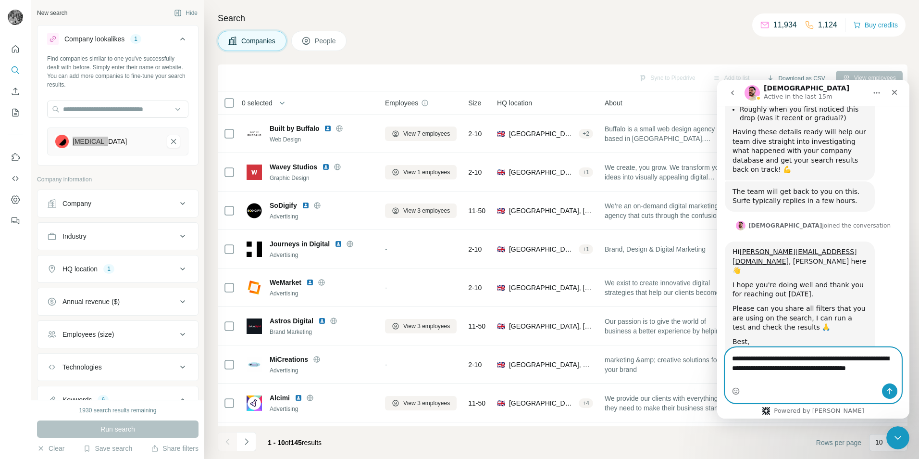
scroll to position [1813, 0]
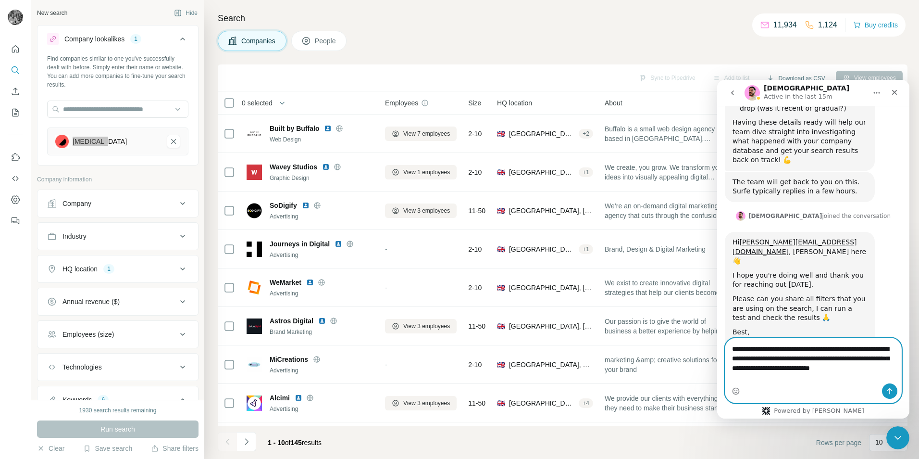
type textarea "**********"
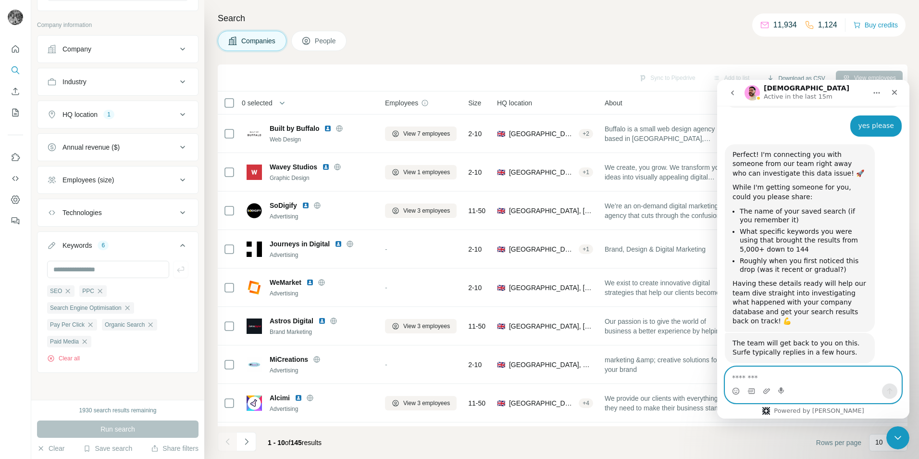
scroll to position [1845, 0]
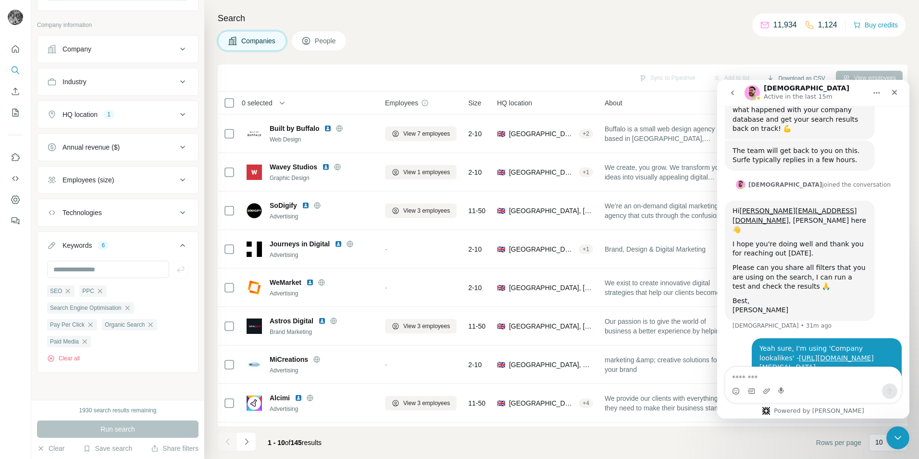
click at [799, 263] on div "Please can you share all filters that you are using on the search, I can run a …" at bounding box center [800, 277] width 135 height 28
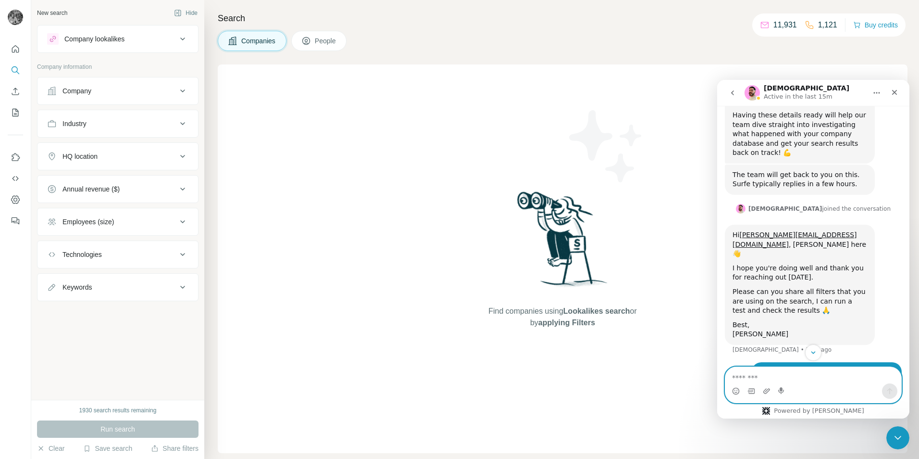
scroll to position [1845, 0]
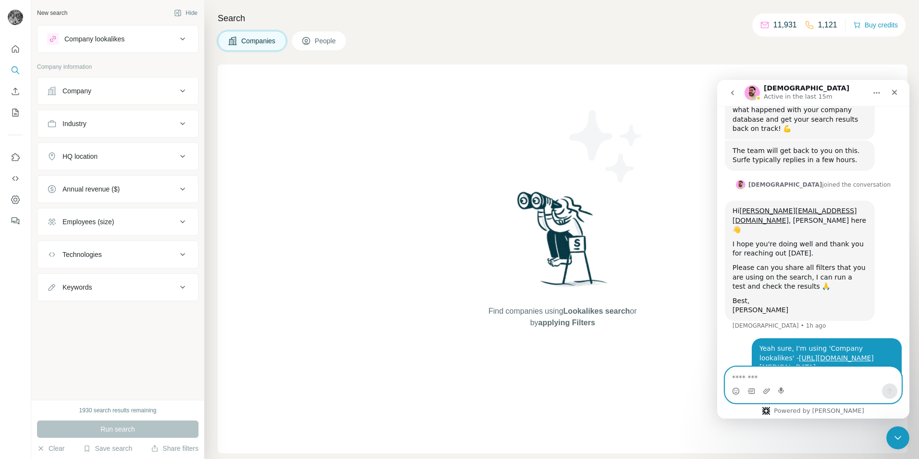
click at [775, 374] on textarea "Message…" at bounding box center [813, 375] width 176 height 16
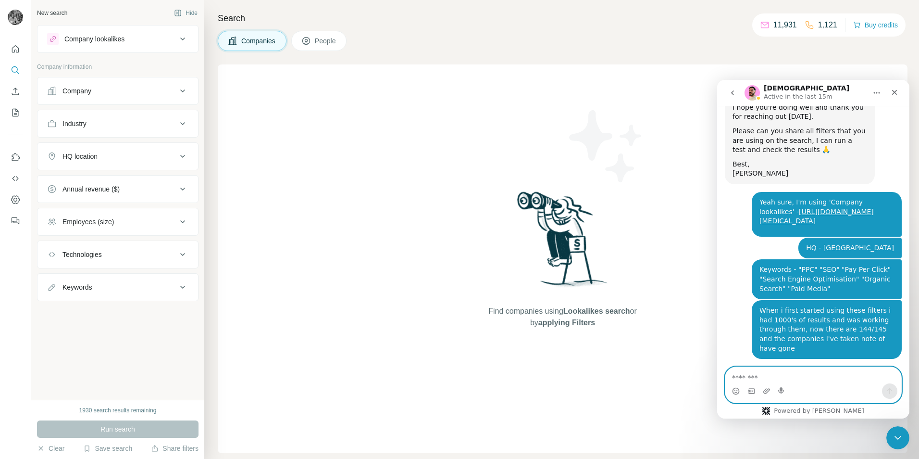
scroll to position [1990, 0]
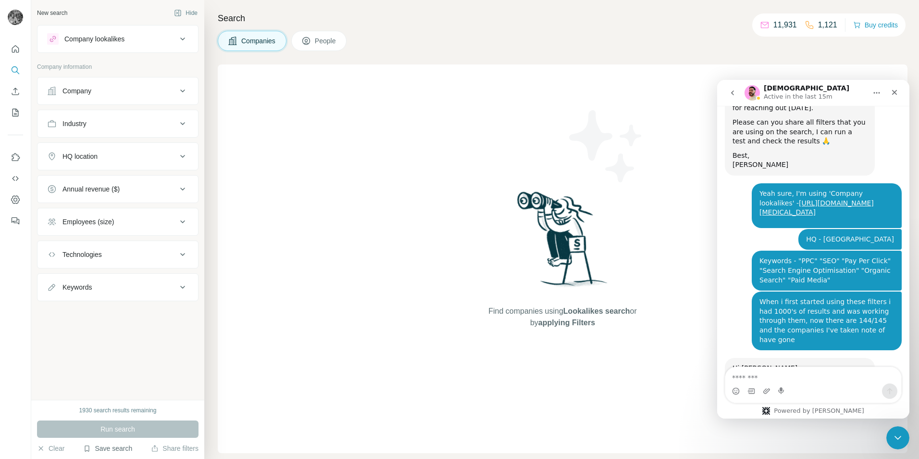
click at [128, 449] on button "Save search" at bounding box center [107, 448] width 49 height 10
click at [133, 429] on div "View my saved searches" at bounding box center [134, 431] width 101 height 19
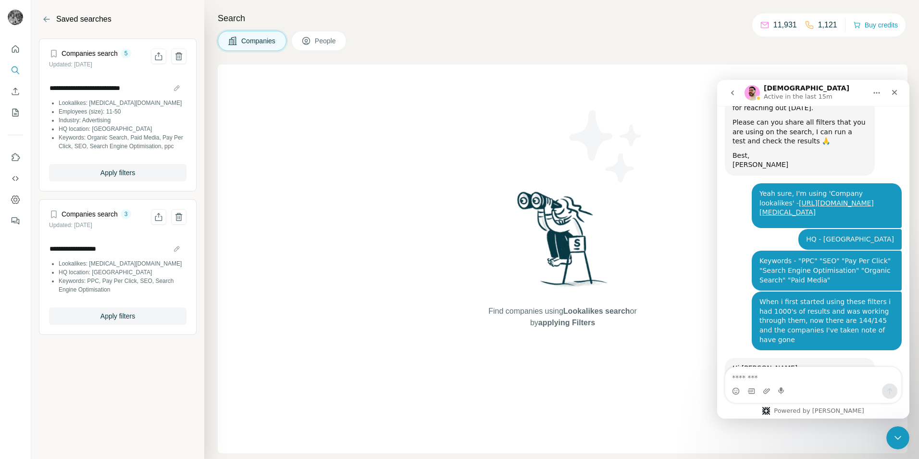
click at [114, 276] on li "HQ location: [GEOGRAPHIC_DATA]" at bounding box center [123, 272] width 128 height 9
click at [102, 321] on span "Apply filters" at bounding box center [117, 316] width 35 height 10
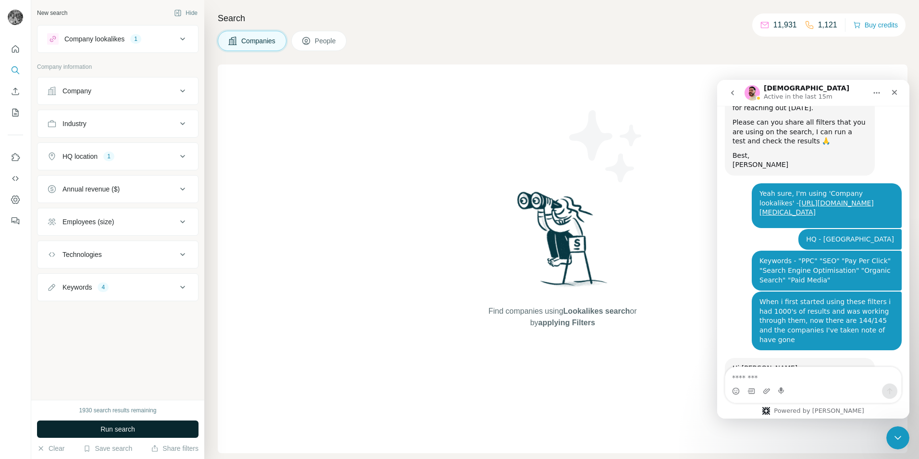
click at [111, 424] on button "Run search" at bounding box center [118, 428] width 162 height 17
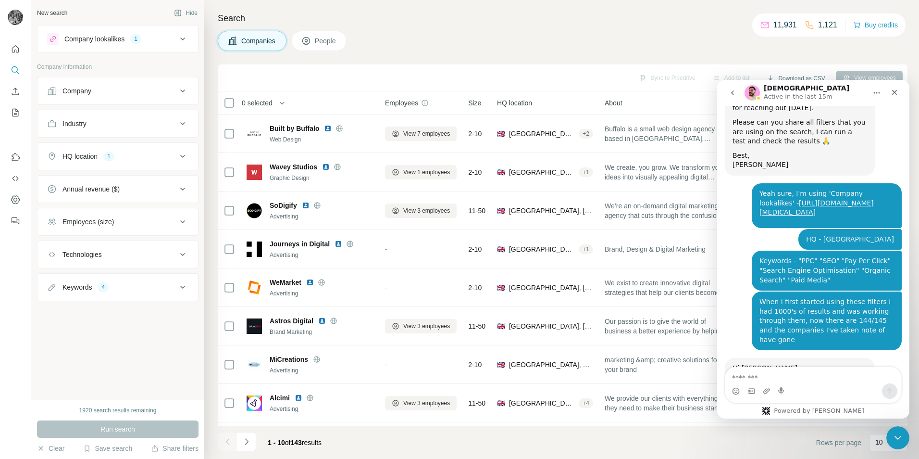
click at [101, 286] on div "4" at bounding box center [103, 287] width 11 height 9
click at [125, 313] on input "text" at bounding box center [108, 310] width 122 height 17
type input "**********"
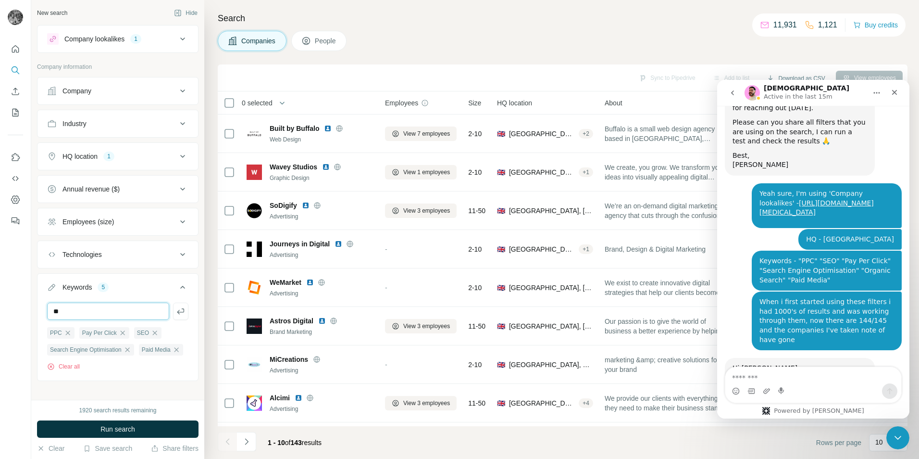
type input "*"
type input "**********"
click at [139, 426] on button "Run search" at bounding box center [118, 428] width 162 height 17
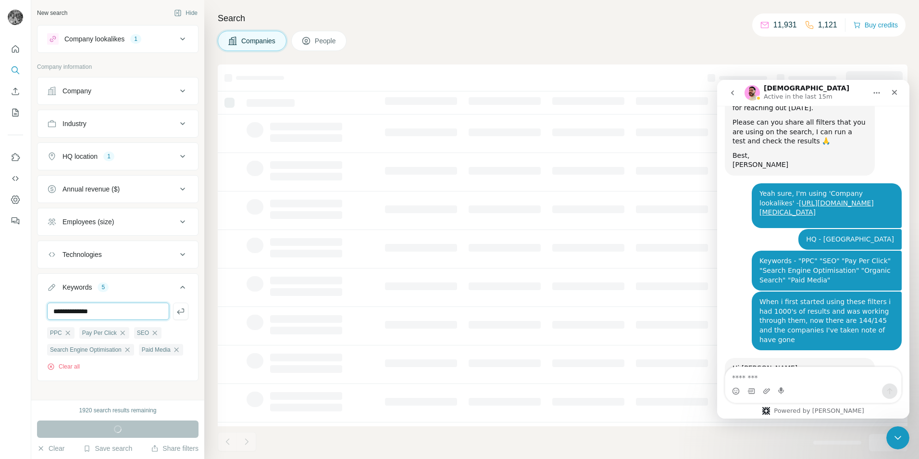
click at [111, 312] on input "**********" at bounding box center [108, 310] width 122 height 17
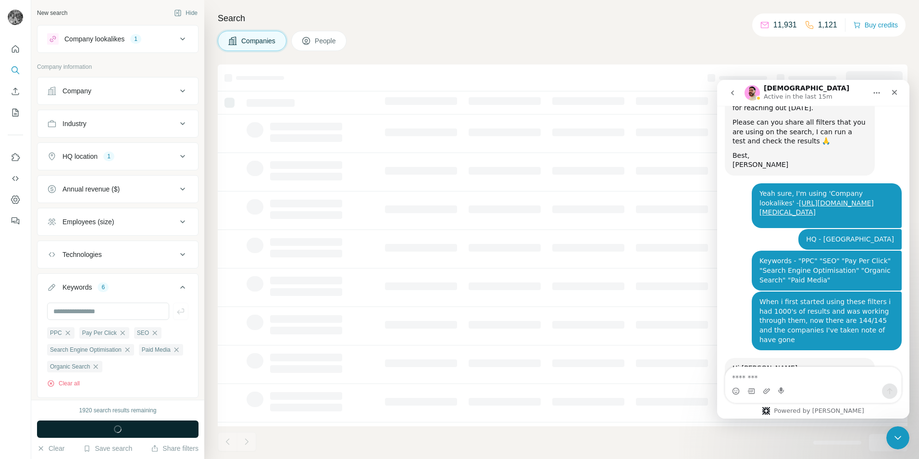
click at [144, 426] on button "Run search" at bounding box center [118, 428] width 162 height 17
click at [165, 453] on div "1920 search results remaining Run search Clear Save search Share filters" at bounding box center [117, 429] width 173 height 59
click at [169, 449] on button "Share filters" at bounding box center [175, 448] width 48 height 10
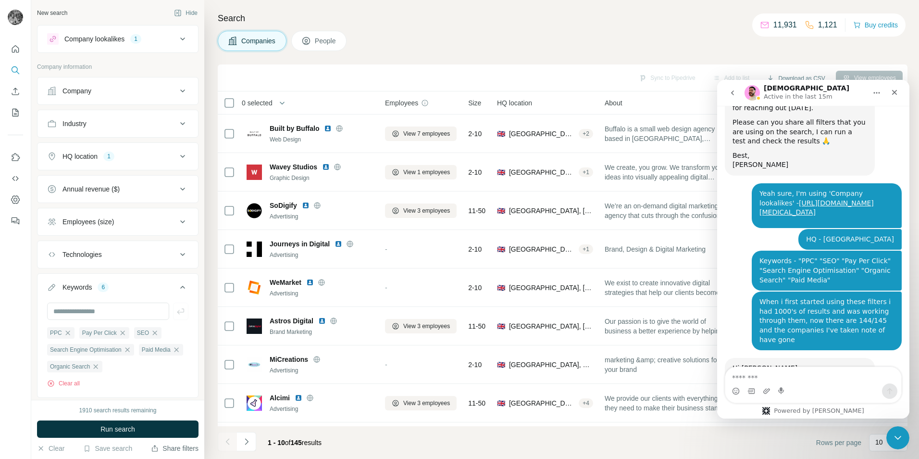
click at [169, 449] on button "Share filters" at bounding box center [175, 448] width 48 height 10
click at [763, 378] on textarea "Message…" at bounding box center [813, 375] width 176 height 16
paste textarea "**********"
type textarea "**********"
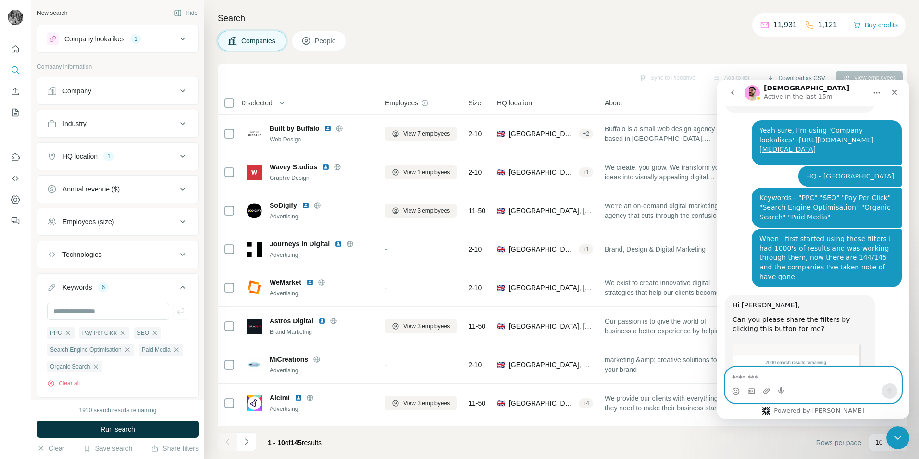
scroll to position [2056, 0]
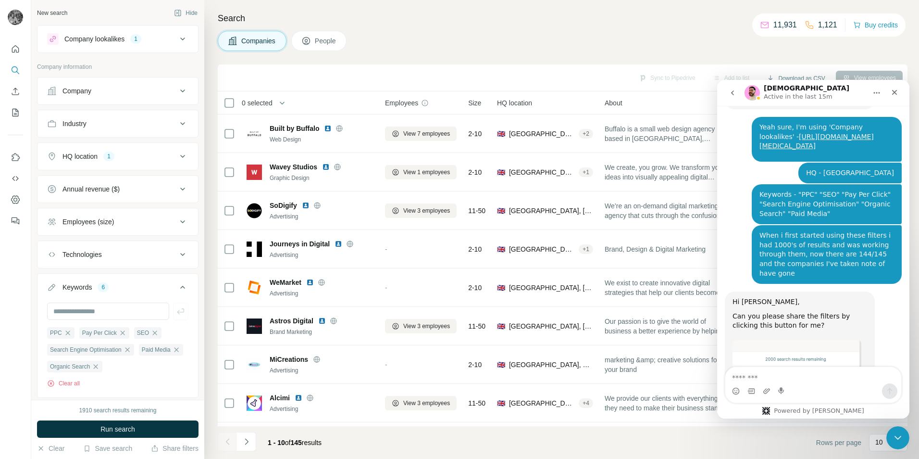
click at [775, 453] on link "https://app.surfe.com/icp-finder?s=companies&loc=gb&ok=PPC%2CPay+Per+Click%2CSE…" at bounding box center [825, 461] width 131 height 17
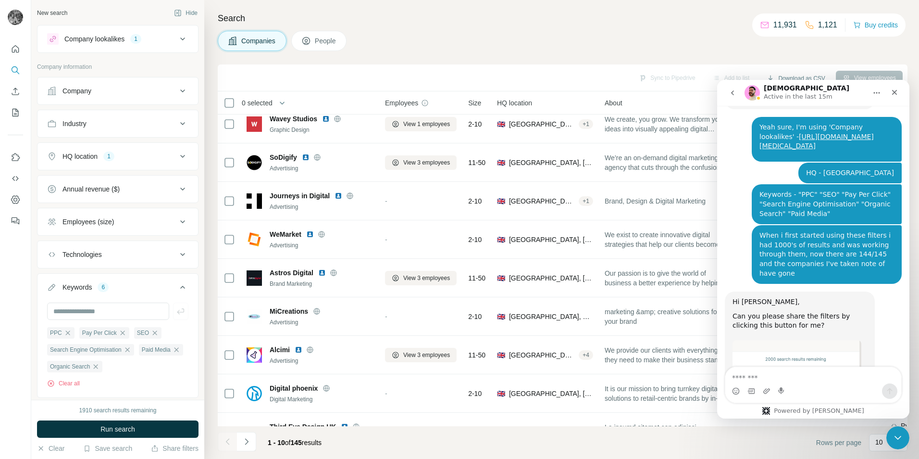
scroll to position [2118, 0]
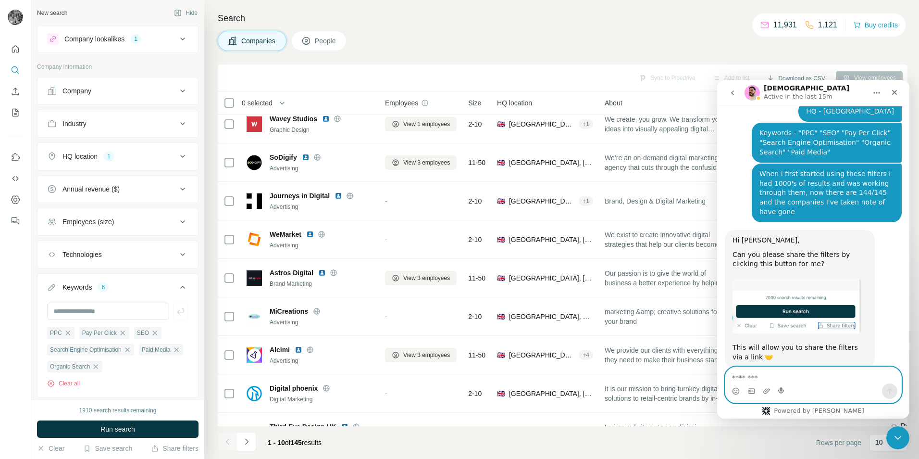
click at [775, 372] on textarea "Message…" at bounding box center [813, 375] width 176 height 16
type textarea "**********"
click at [845, 375] on textarea "**********" at bounding box center [813, 375] width 176 height 16
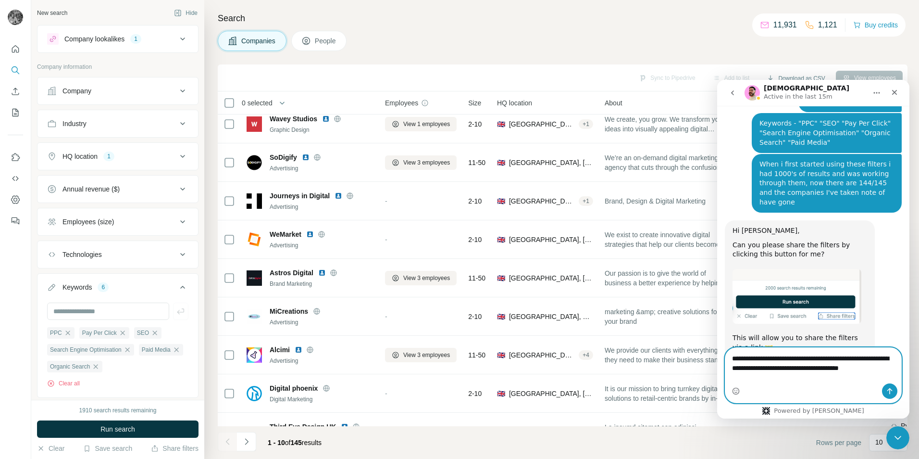
scroll to position [2137, 0]
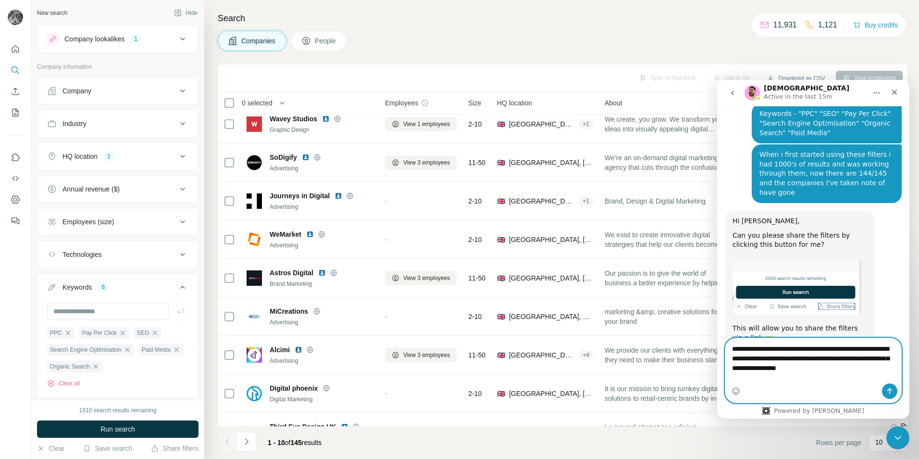
type textarea "**********"
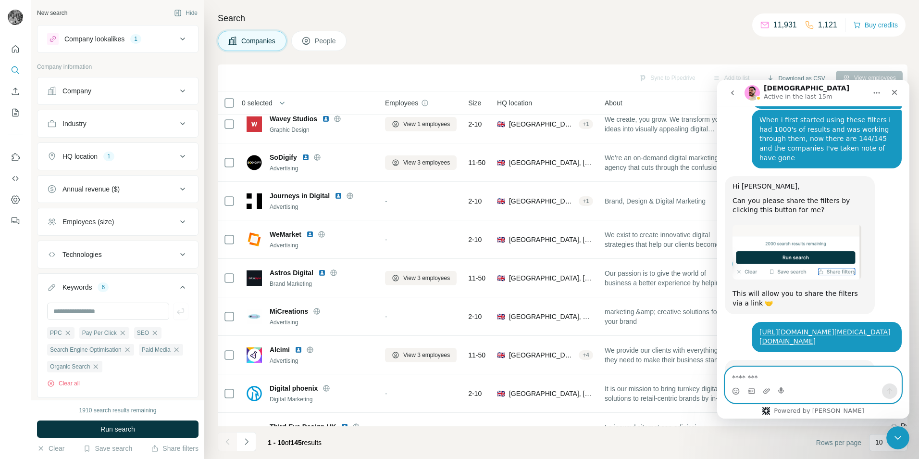
scroll to position [2175, 0]
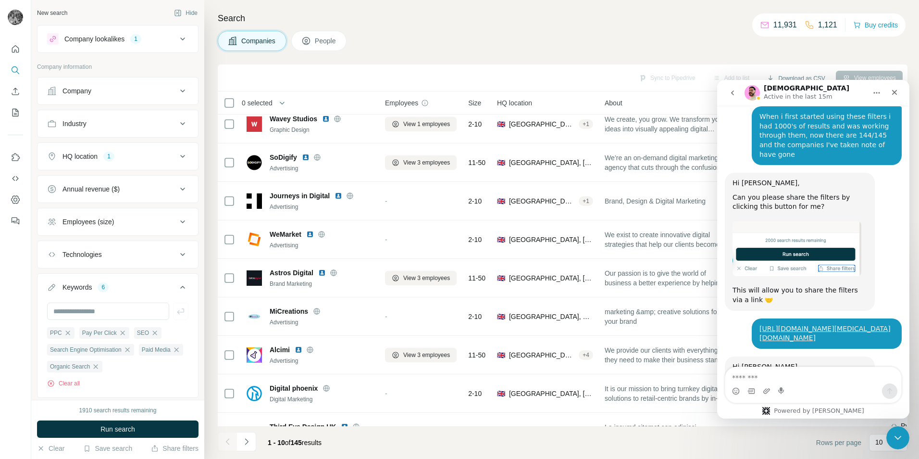
drag, startPoint x: 799, startPoint y: 332, endPoint x: 783, endPoint y: 327, distance: 16.0
click at [783, 427] on div "Yeah, there used to be 1000's more, I kept a list of some of the companies that…" at bounding box center [827, 451] width 150 height 49
drag, startPoint x: 783, startPoint y: 327, endPoint x: 803, endPoint y: 344, distance: 26.3
click at [803, 433] on div "Yeah, there used to be 1000's more, I kept a list of some of the companies that…" at bounding box center [827, 452] width 135 height 38
drag, startPoint x: 815, startPoint y: 348, endPoint x: 843, endPoint y: 356, distance: 29.5
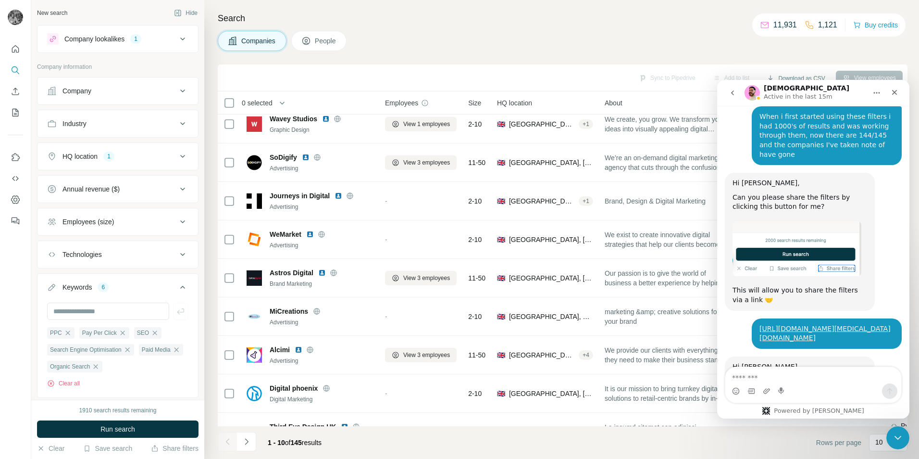
click at [833, 427] on div "Yeah, there used to be 1000's more, I kept a list of some of the companies that…" at bounding box center [827, 451] width 150 height 49
click at [177, 123] on icon at bounding box center [183, 124] width 12 height 12
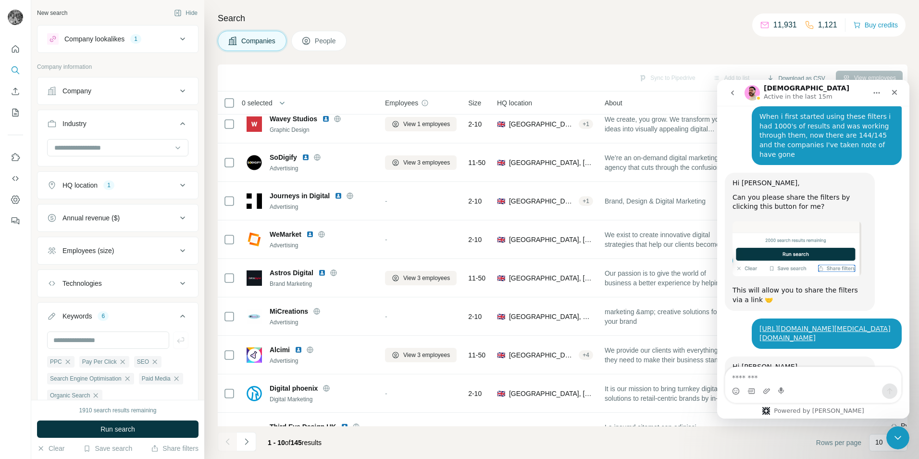
click at [157, 138] on button "Industry" at bounding box center [118, 125] width 161 height 27
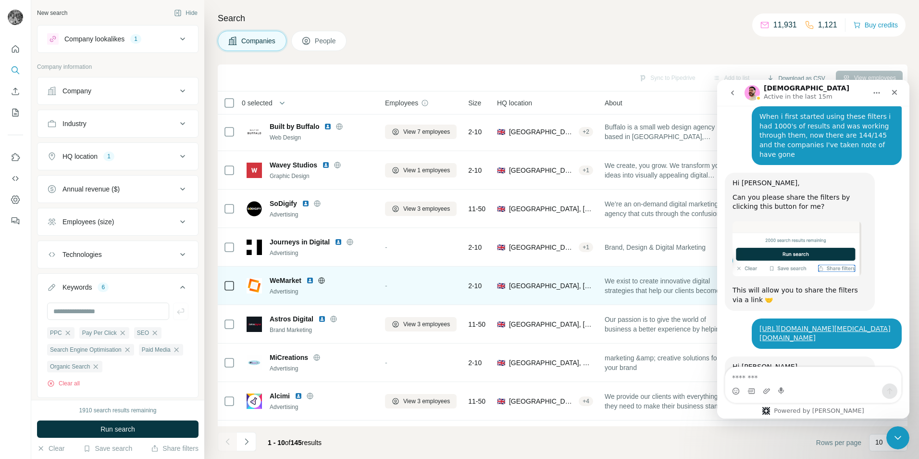
scroll to position [0, 0]
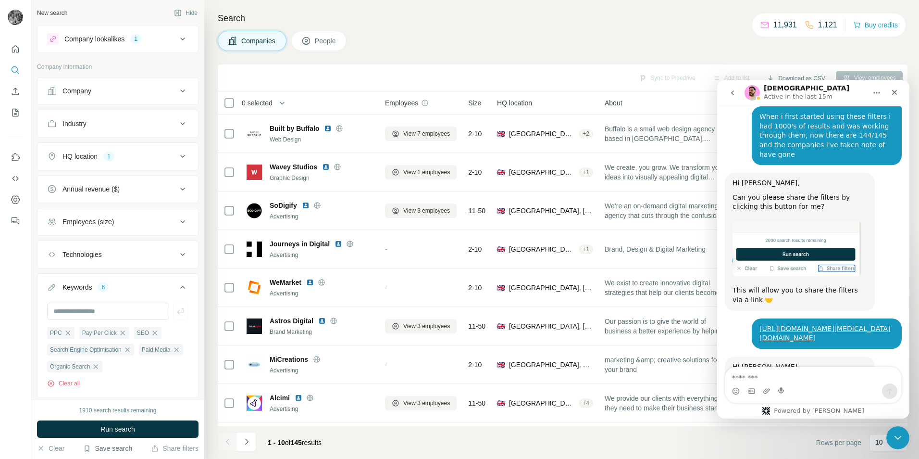
click at [108, 450] on button "Save search" at bounding box center [107, 448] width 49 height 10
click at [124, 17] on div "New search Hide" at bounding box center [118, 13] width 162 height 14
drag, startPoint x: 813, startPoint y: 349, endPoint x: 801, endPoint y: 355, distance: 14.2
click at [801, 427] on div "Yeah, there used to be 1000's more, I kept a list of some of the companies that…" at bounding box center [827, 451] width 150 height 49
click at [878, 448] on div "10" at bounding box center [887, 442] width 24 height 16
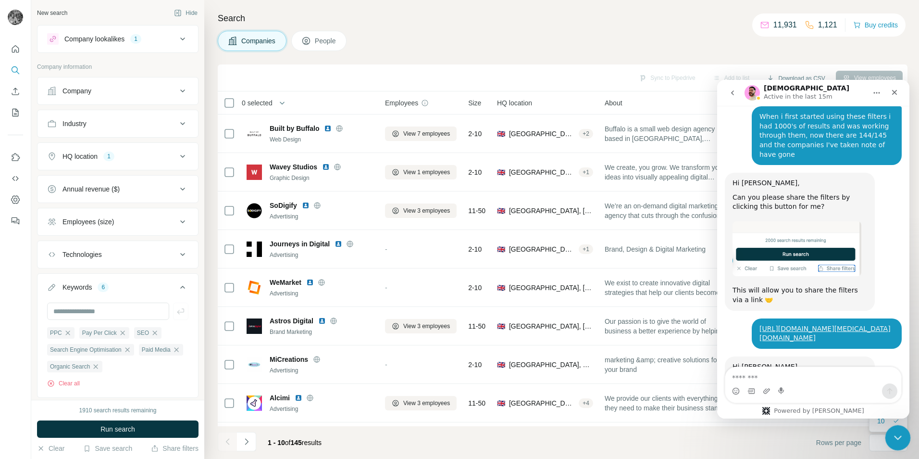
click at [894, 440] on icon "Close Intercom Messenger" at bounding box center [897, 436] width 12 height 12
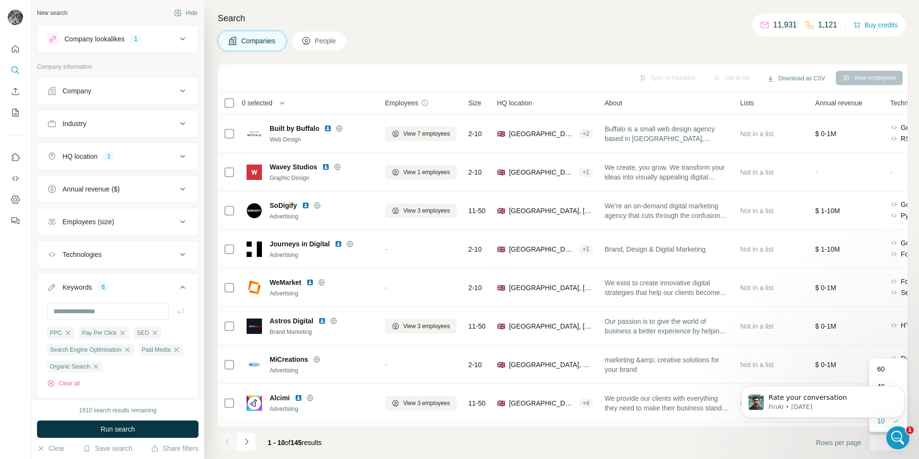
scroll to position [2175, 0]
click at [886, 372] on body "Rate your conversation FinAI • 2d ago" at bounding box center [823, 399] width 185 height 60
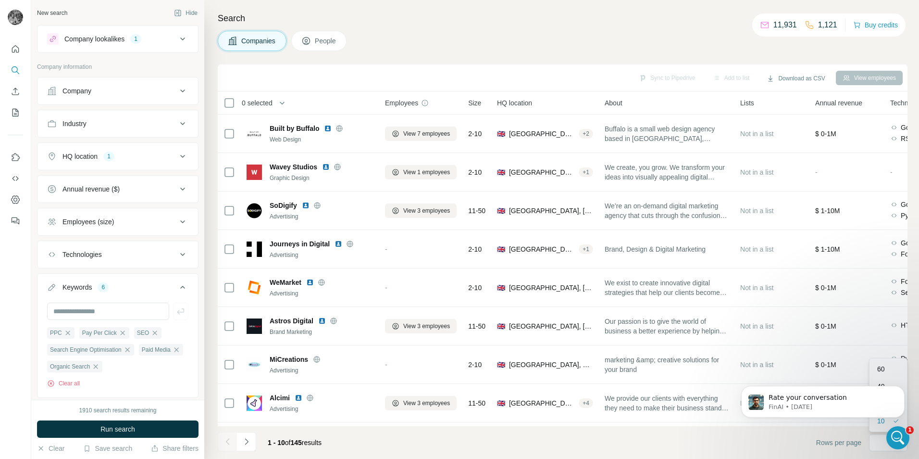
click at [875, 365] on html "Rate your conversation FinAI • 2d ago" at bounding box center [823, 398] width 192 height 67
click at [900, 437] on icon "Open Intercom Messenger" at bounding box center [897, 436] width 16 height 16
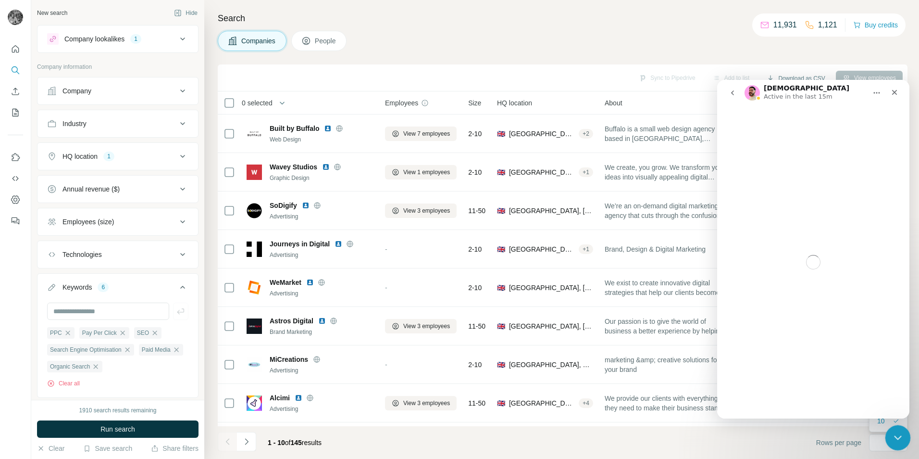
click at [900, 437] on icon "Close Intercom Messenger" at bounding box center [897, 436] width 12 height 12
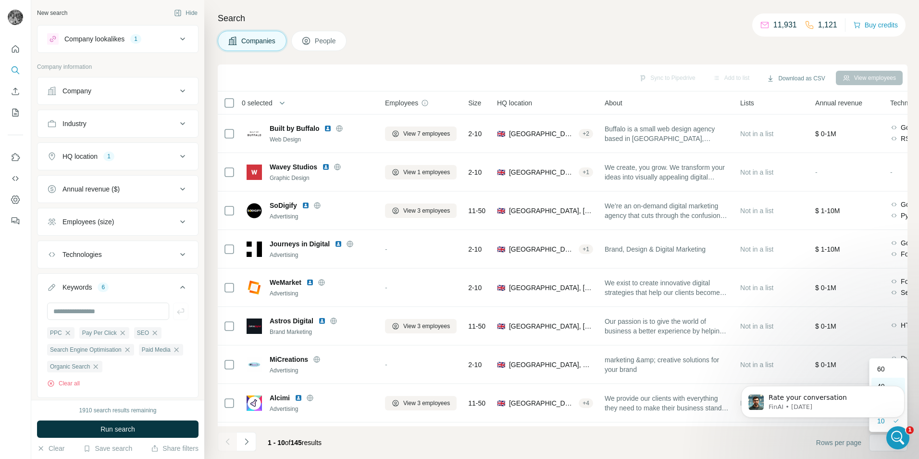
scroll to position [0, 0]
click at [885, 370] on body "Rate your conversation FinAI • 2d ago" at bounding box center [823, 399] width 185 height 60
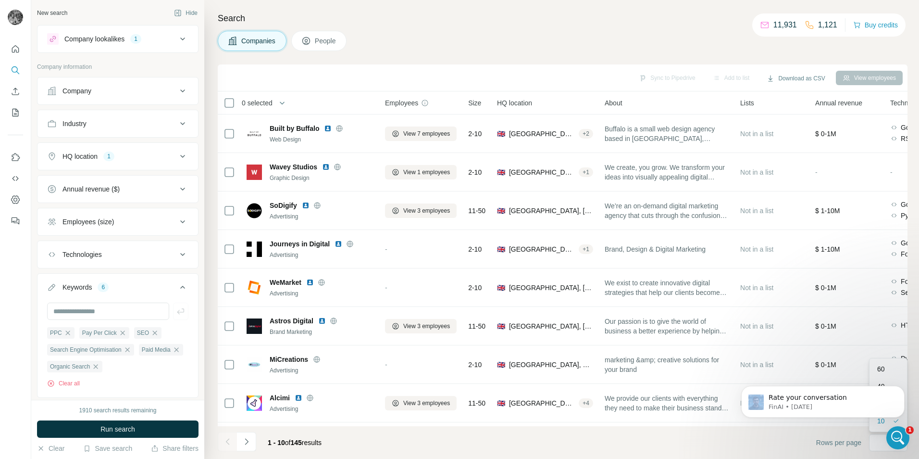
click at [885, 370] on body "Rate your conversation FinAI • 2d ago" at bounding box center [823, 399] width 185 height 60
click at [902, 390] on icon "Dismiss notification" at bounding box center [902, 388] width 5 height 5
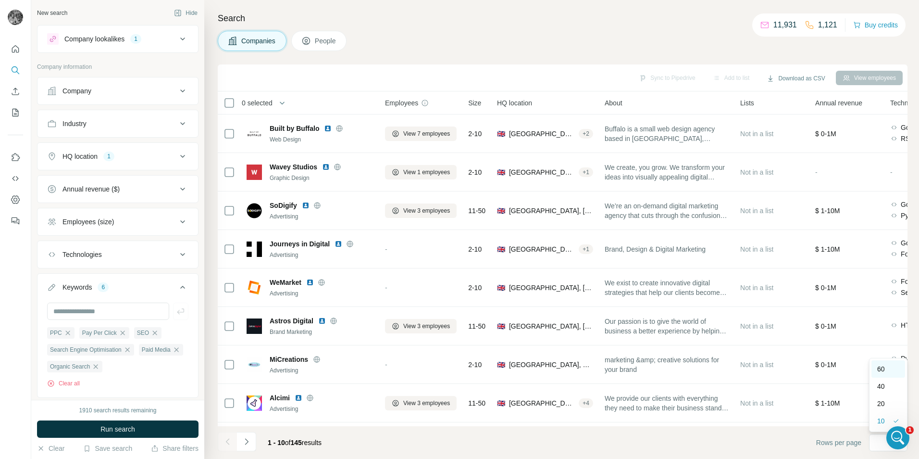
click at [888, 370] on div "60" at bounding box center [888, 369] width 22 height 10
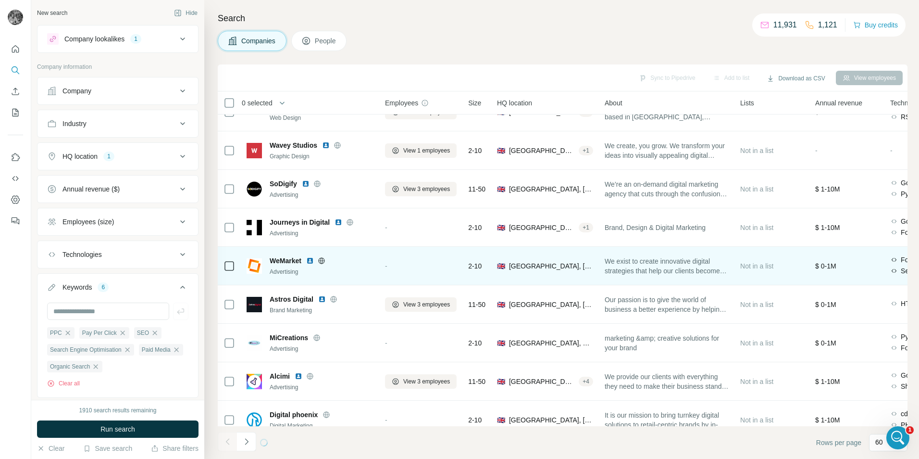
scroll to position [78, 0]
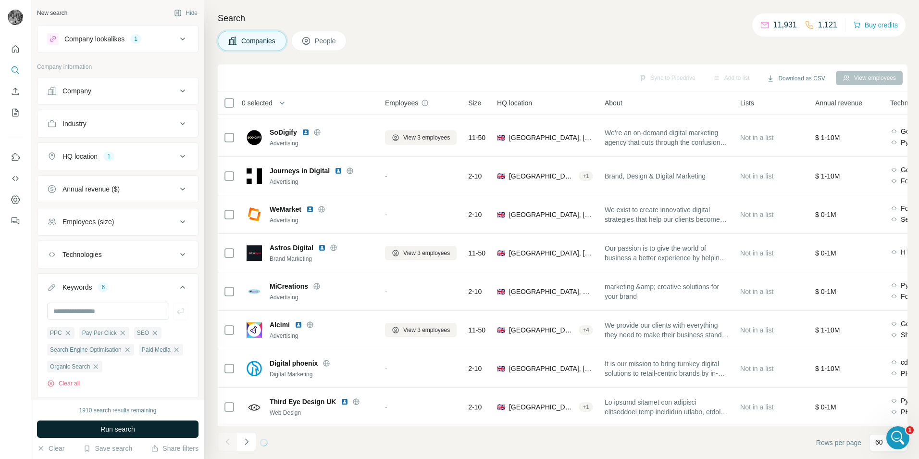
click at [148, 435] on button "Run search" at bounding box center [118, 428] width 162 height 17
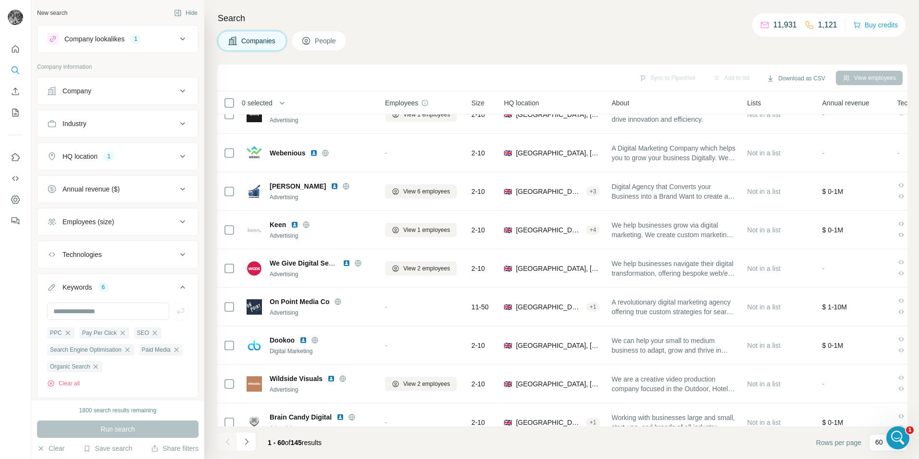
scroll to position [2001, 0]
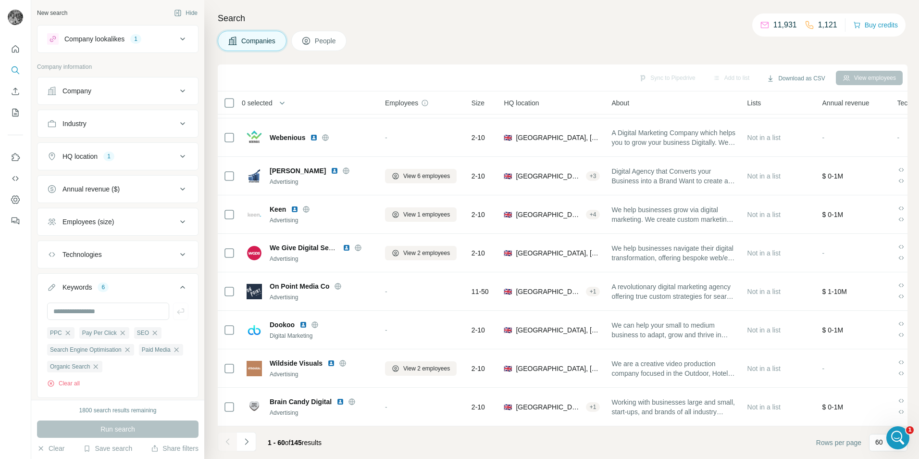
click at [250, 446] on button "Navigate to next page" at bounding box center [246, 441] width 19 height 19
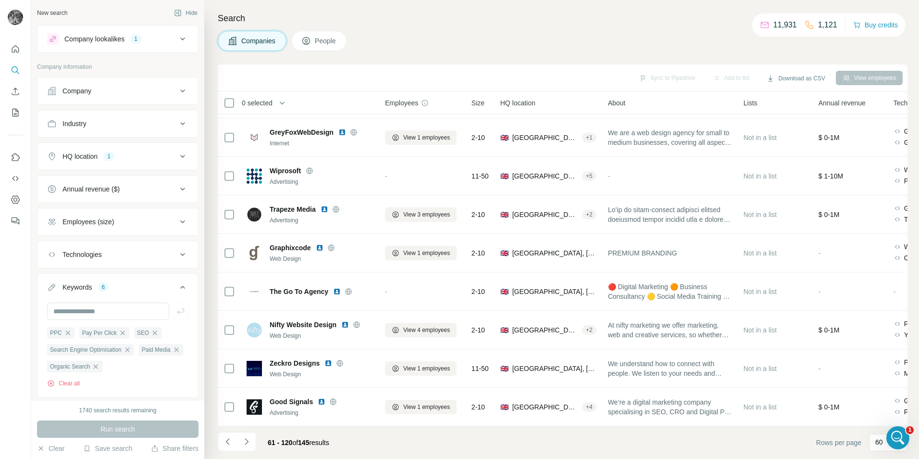
click at [246, 438] on icon "Navigate to next page" at bounding box center [247, 442] width 10 height 10
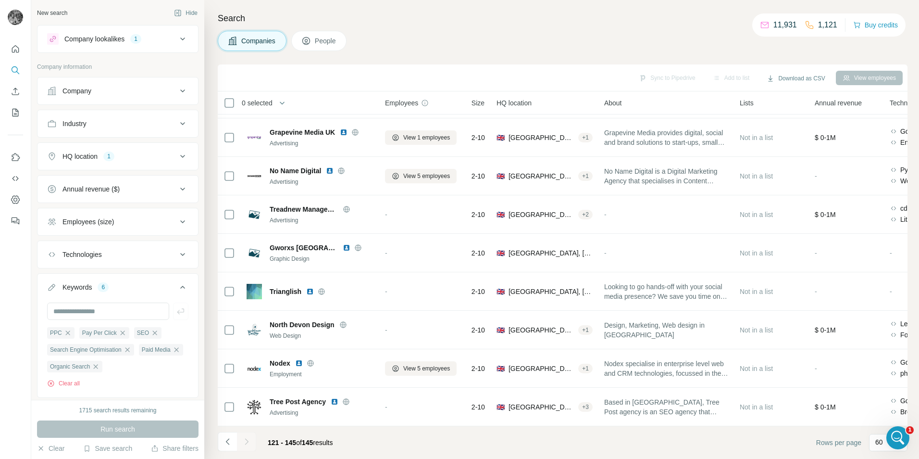
scroll to position [2175, 0]
click at [892, 434] on icon "Open Intercom Messenger" at bounding box center [897, 436] width 16 height 16
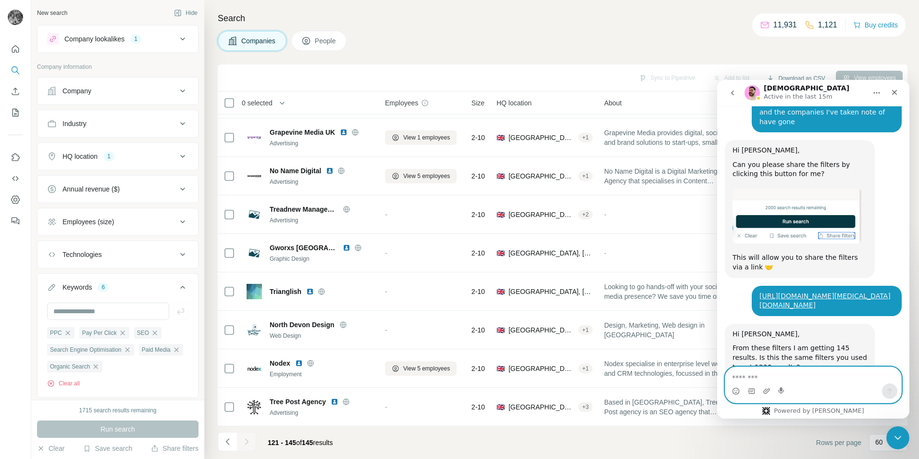
scroll to position [2227, 0]
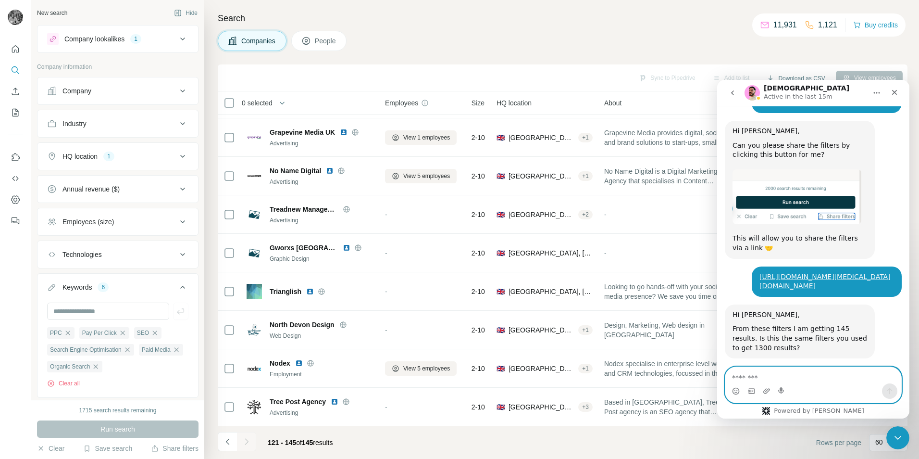
click at [778, 372] on textarea "Message…" at bounding box center [813, 375] width 176 height 16
click at [740, 423] on div "Hi Nicholas, Can you share when you originally used the filters to get that amo…" at bounding box center [813, 460] width 177 height 75
click at [744, 372] on textarea "Message…" at bounding box center [813, 375] width 176 height 16
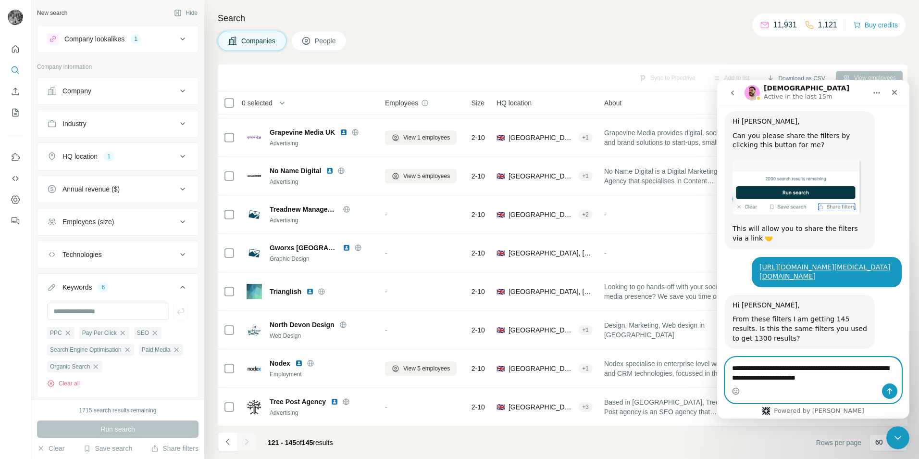
click at [859, 372] on textarea "**********" at bounding box center [813, 370] width 176 height 26
click at [851, 382] on textarea "**********" at bounding box center [813, 370] width 176 height 26
type textarea "**********"
click at [889, 388] on icon "Send a message…" at bounding box center [890, 391] width 8 height 8
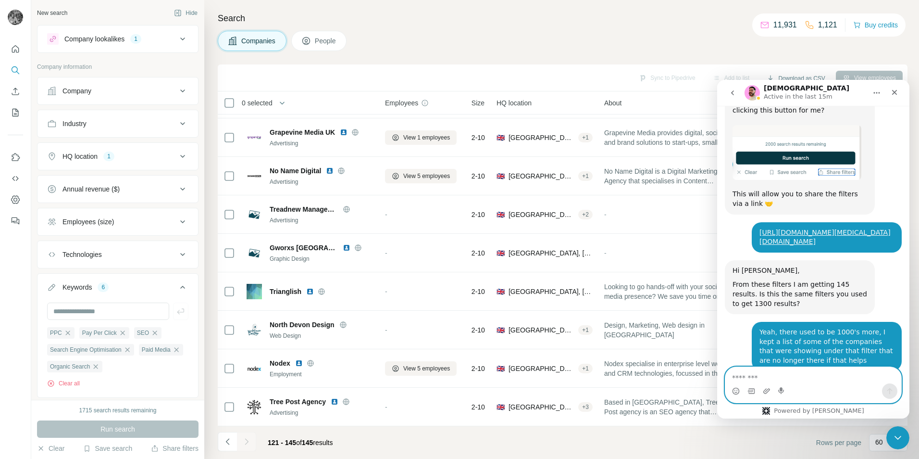
scroll to position [2275, 0]
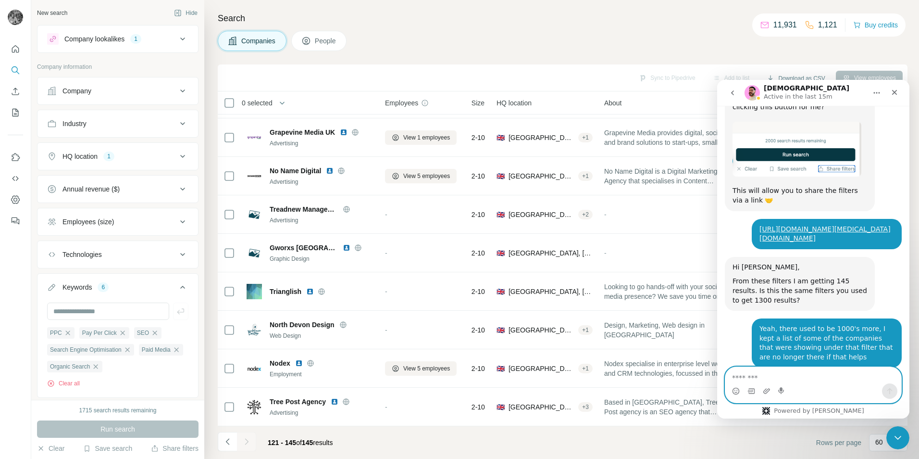
click at [758, 374] on textarea "Message…" at bounding box center [813, 375] width 176 height 16
click at [857, 379] on textarea "**********" at bounding box center [813, 375] width 176 height 16
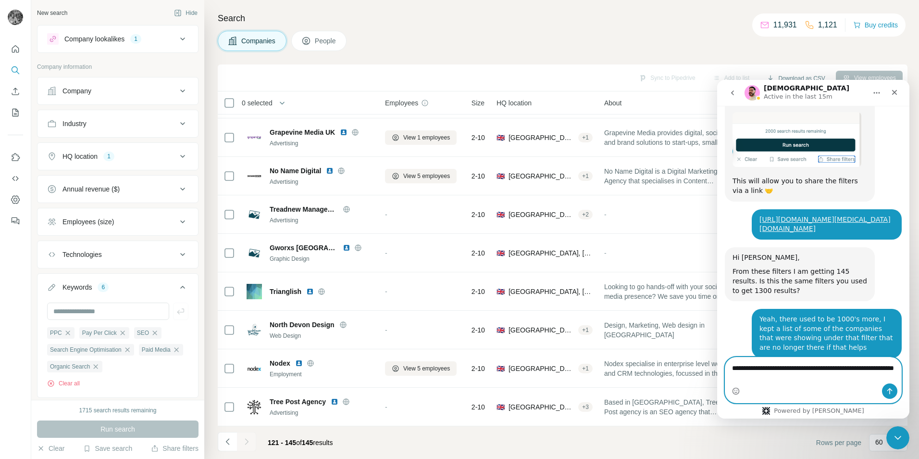
click at [767, 366] on textarea "**********" at bounding box center [813, 370] width 176 height 26
click at [785, 379] on textarea "**********" at bounding box center [813, 370] width 176 height 26
click at [796, 378] on textarea "**********" at bounding box center [813, 370] width 176 height 26
type textarea "**********"
click at [892, 392] on icon "Send a message…" at bounding box center [890, 391] width 8 height 8
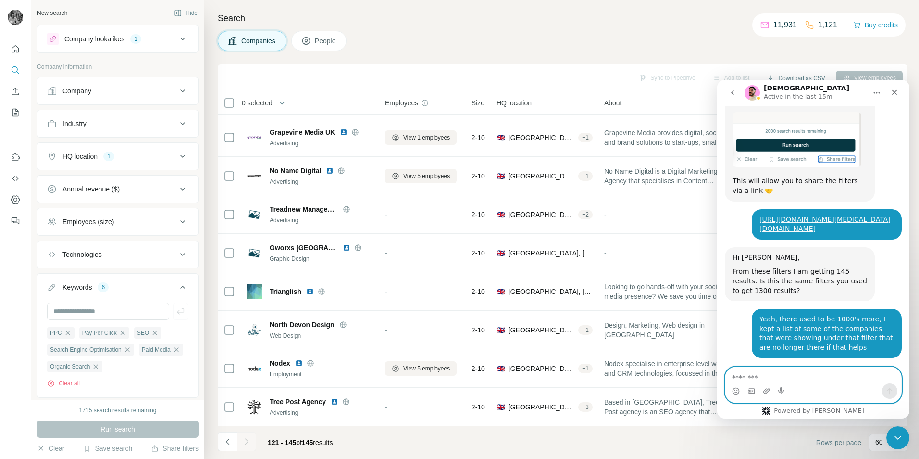
scroll to position [2306, 0]
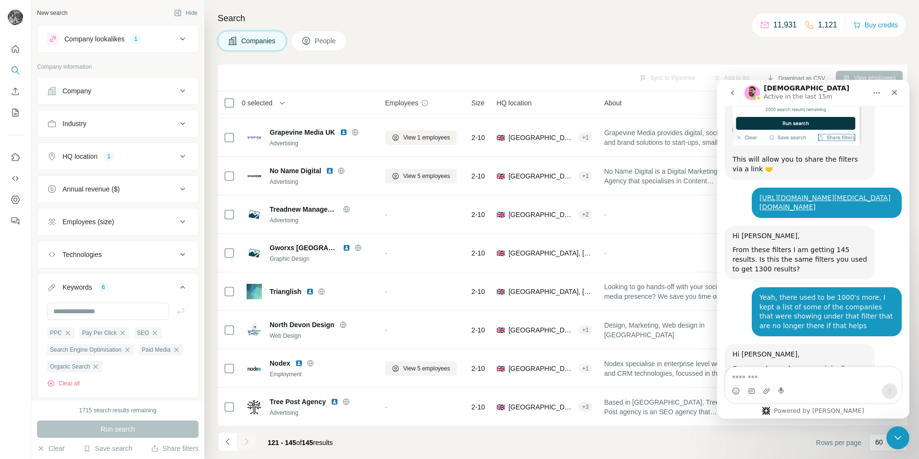
click at [177, 288] on icon at bounding box center [183, 287] width 12 height 12
click at [175, 288] on div "Keywords 6" at bounding box center [112, 287] width 130 height 10
click at [156, 155] on div "HQ location 1" at bounding box center [112, 156] width 130 height 10
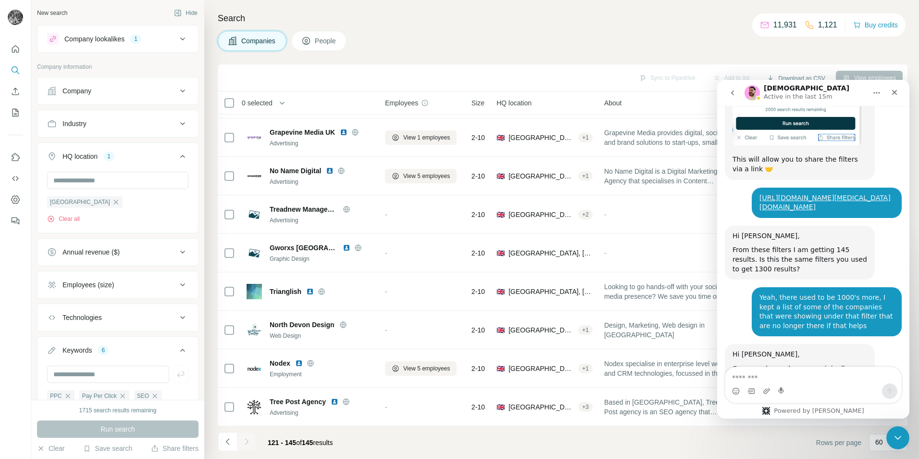
click at [140, 154] on div "HQ location 1" at bounding box center [112, 156] width 130 height 10
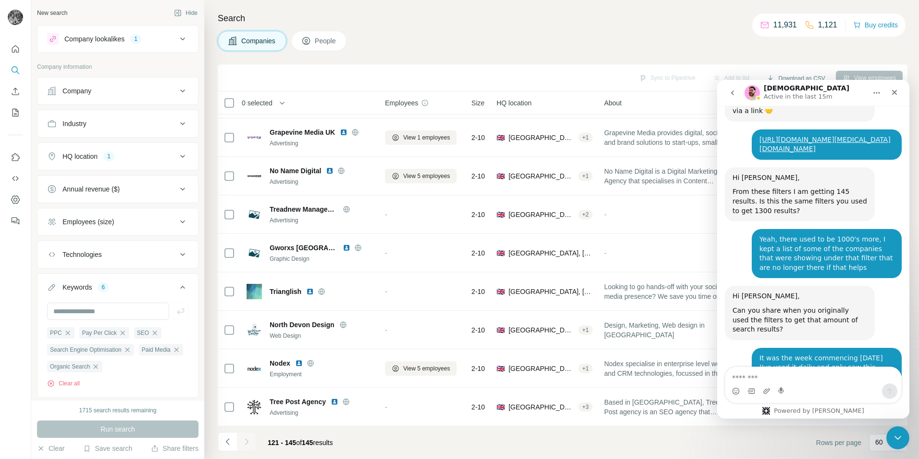
scroll to position [2368, 0]
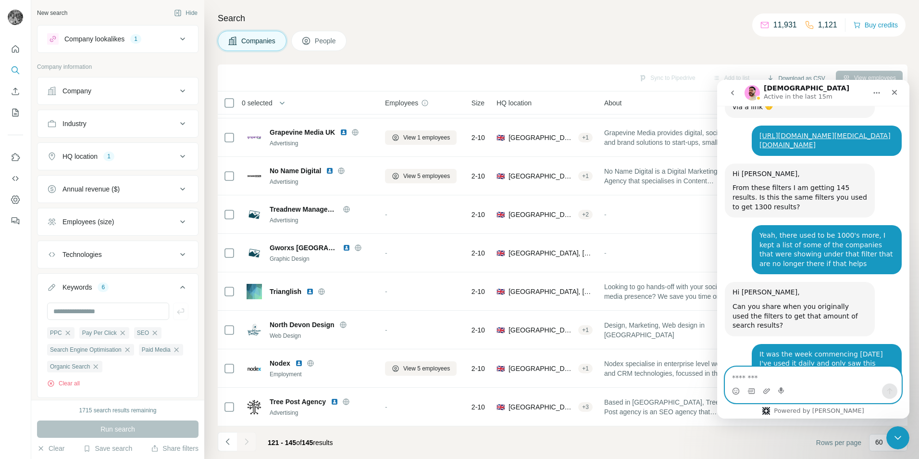
click at [761, 375] on textarea "Message…" at bounding box center [813, 375] width 176 height 16
type textarea "*"
type textarea "******"
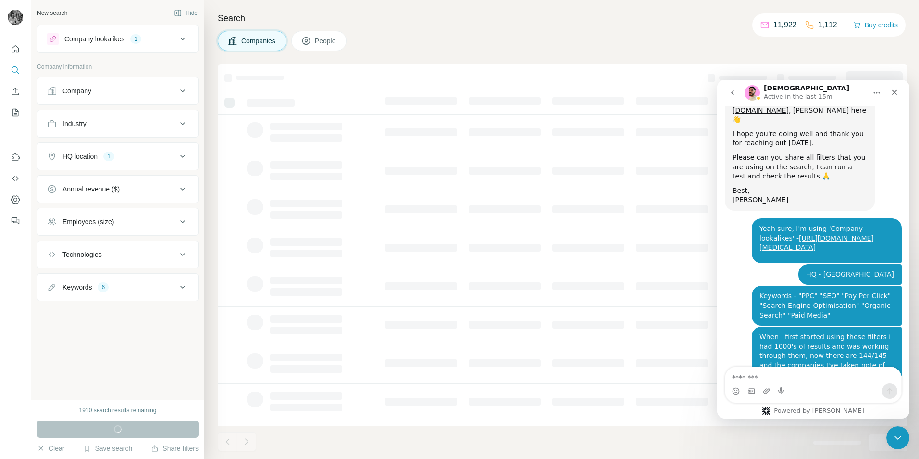
scroll to position [2056, 0]
